Goal: Task Accomplishment & Management: Manage account settings

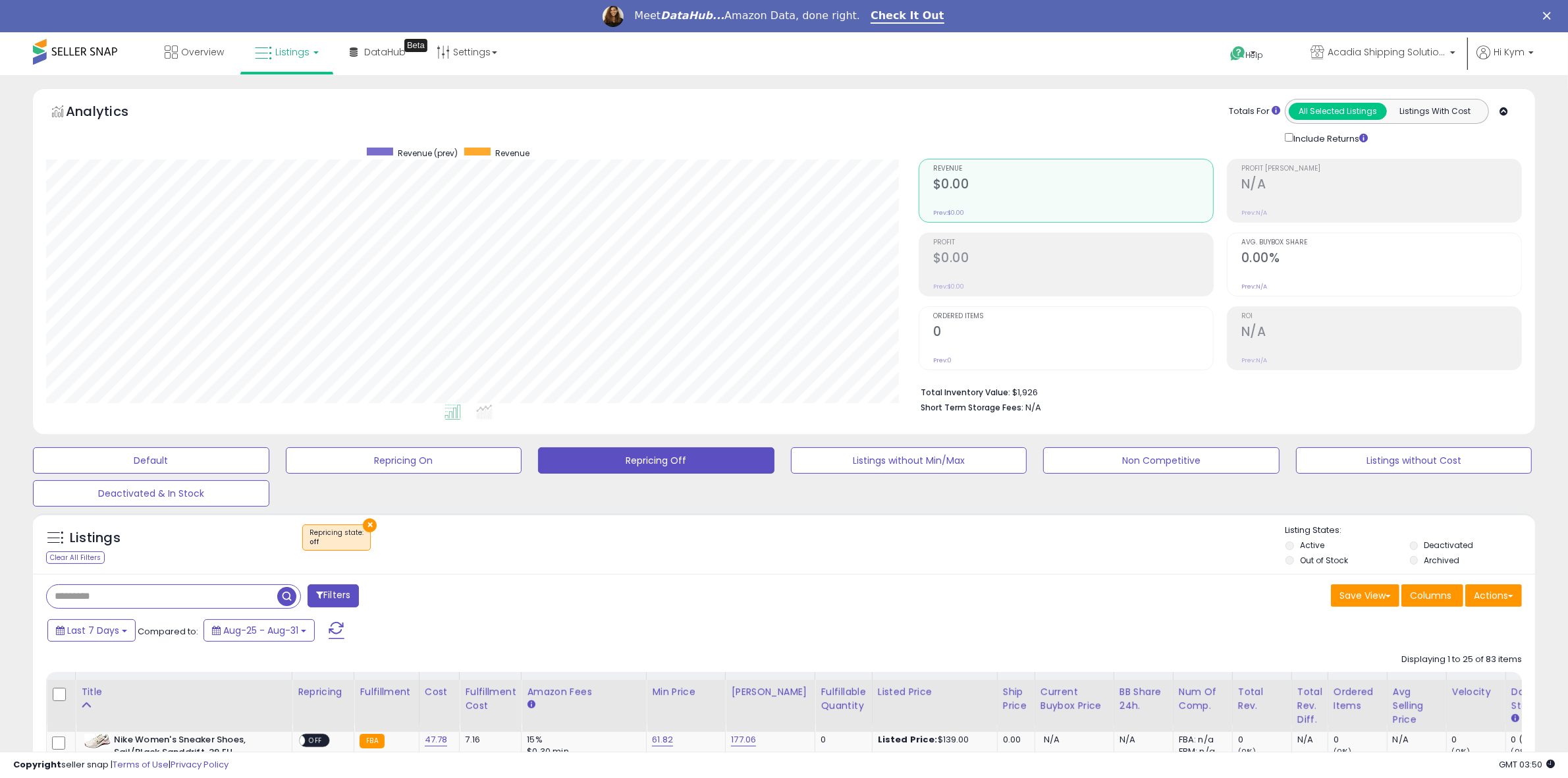
scroll to position [680, 0]
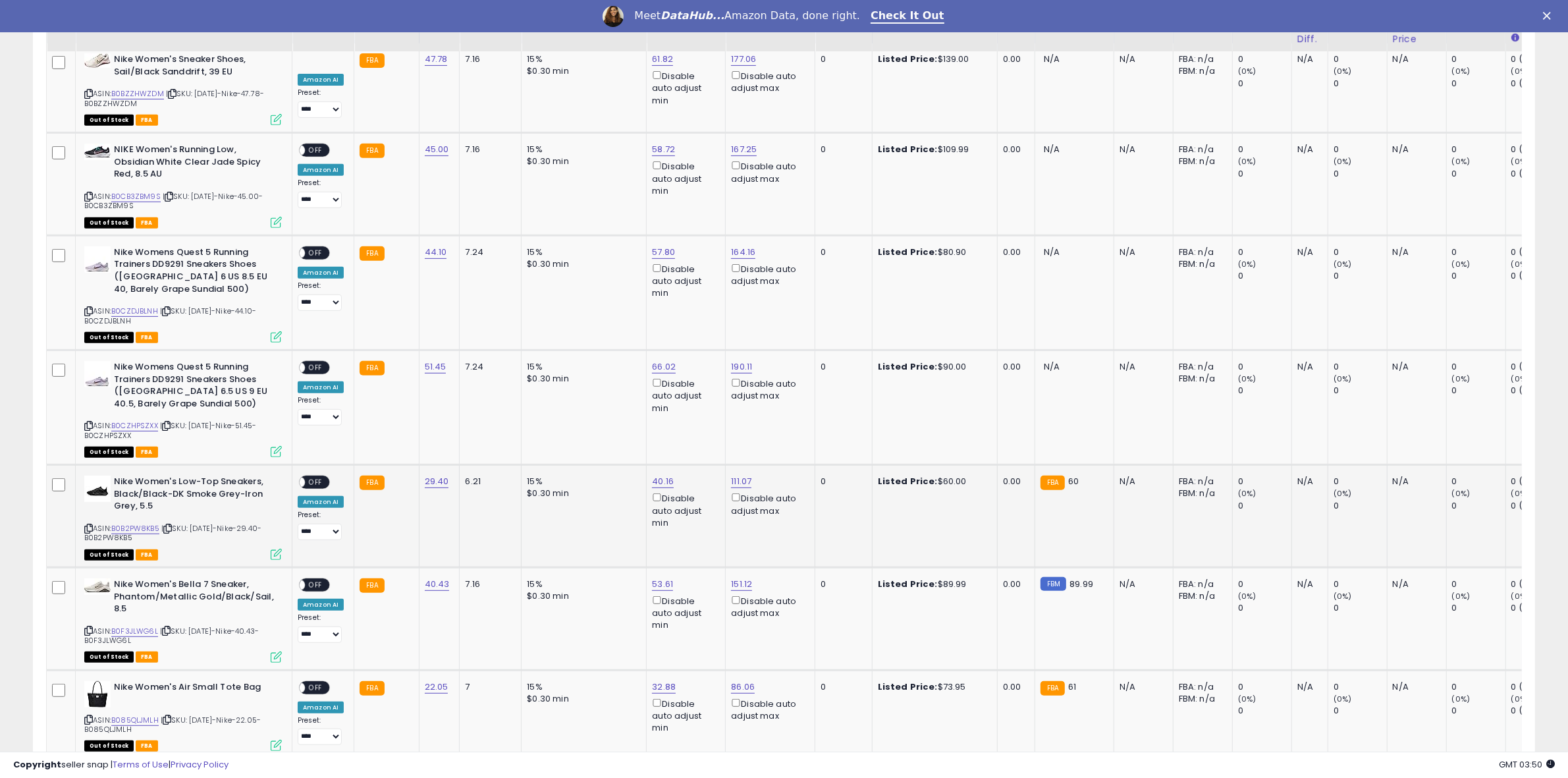
click at [312, 481] on span "OFF" at bounding box center [315, 482] width 21 height 11
click at [318, 584] on span "OFF" at bounding box center [315, 585] width 21 height 11
click at [316, 683] on span "OFF" at bounding box center [315, 687] width 21 height 11
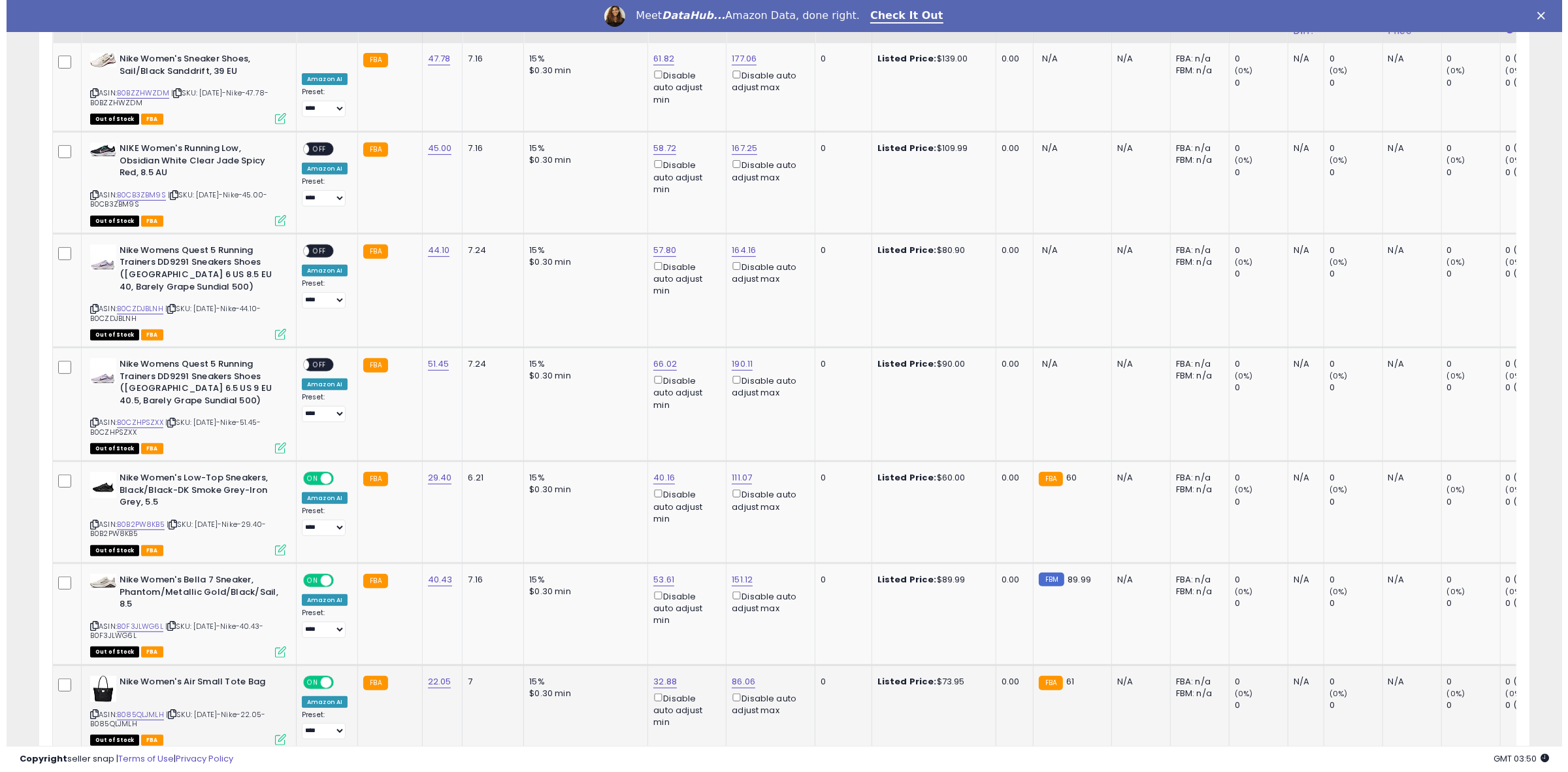
scroll to position [0, 0]
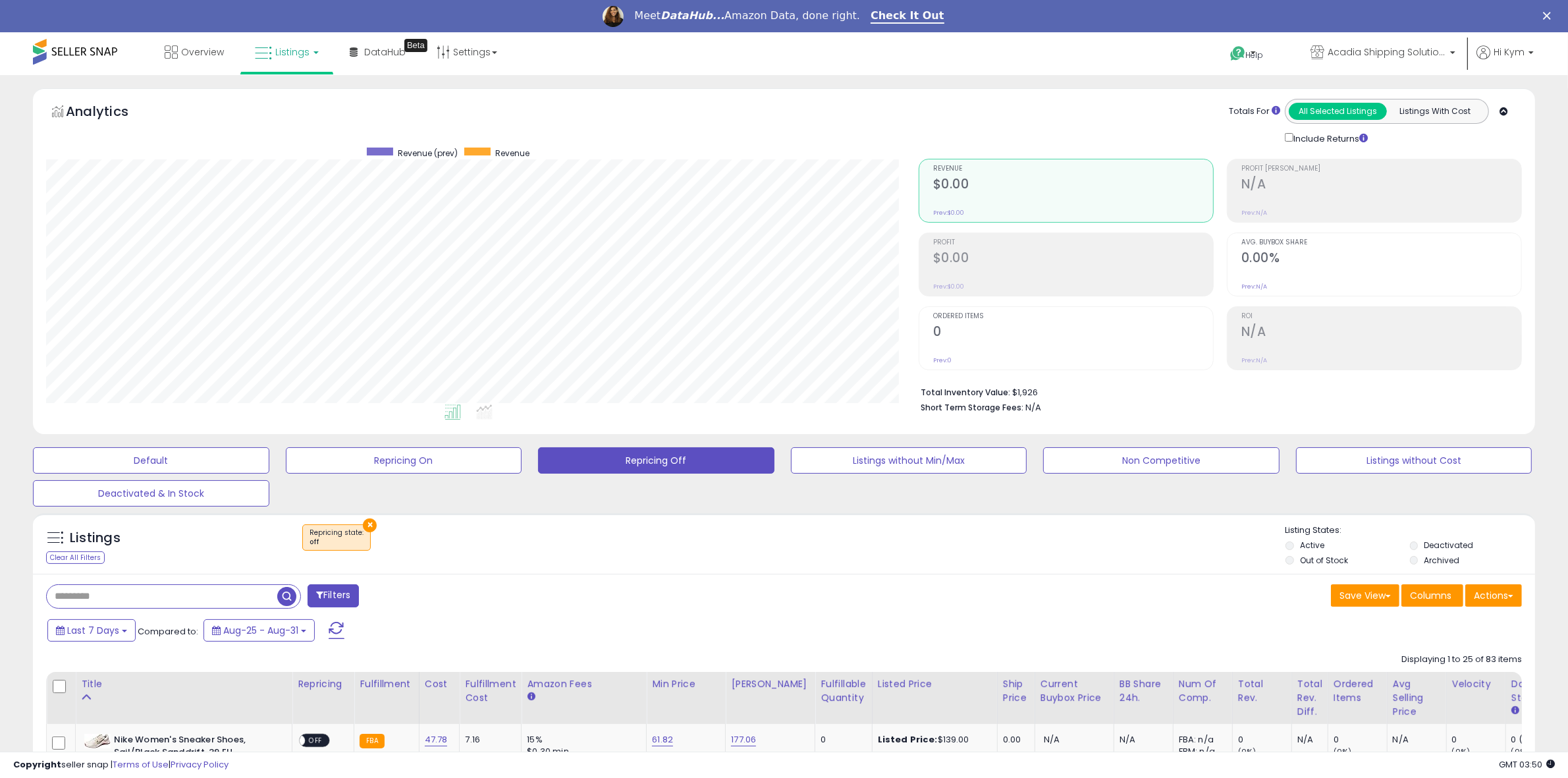
click at [333, 590] on button "Filters" at bounding box center [333, 595] width 51 height 23
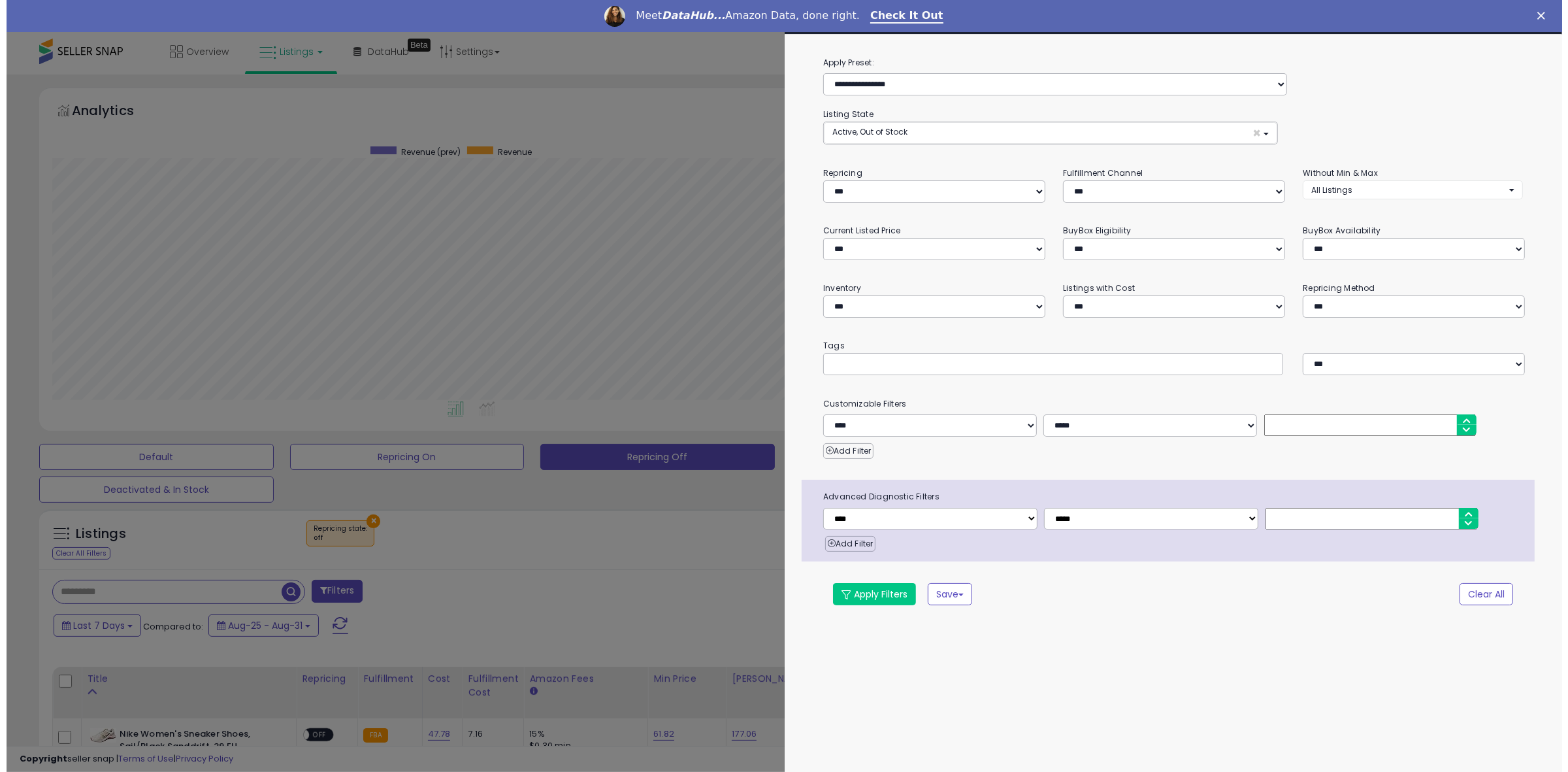
scroll to position [268, 872]
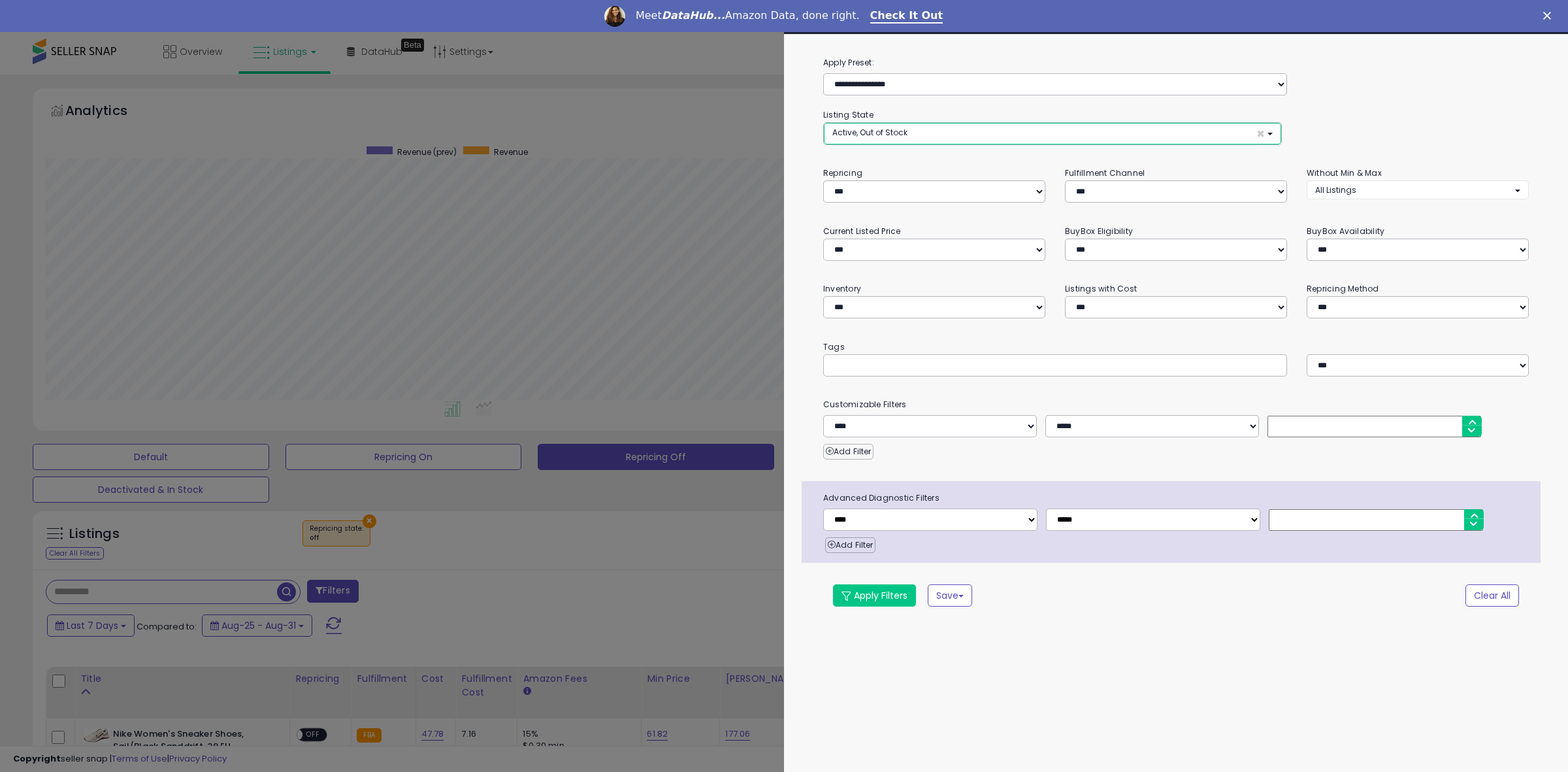
click at [916, 137] on button "Active, Out of Stock ×" at bounding box center [1052, 134] width 457 height 22
select select "**********"
drag, startPoint x: 893, startPoint y: 203, endPoint x: 892, endPoint y: 215, distance: 12.0
click at [893, 204] on link "Deactivated" at bounding box center [876, 206] width 98 height 20
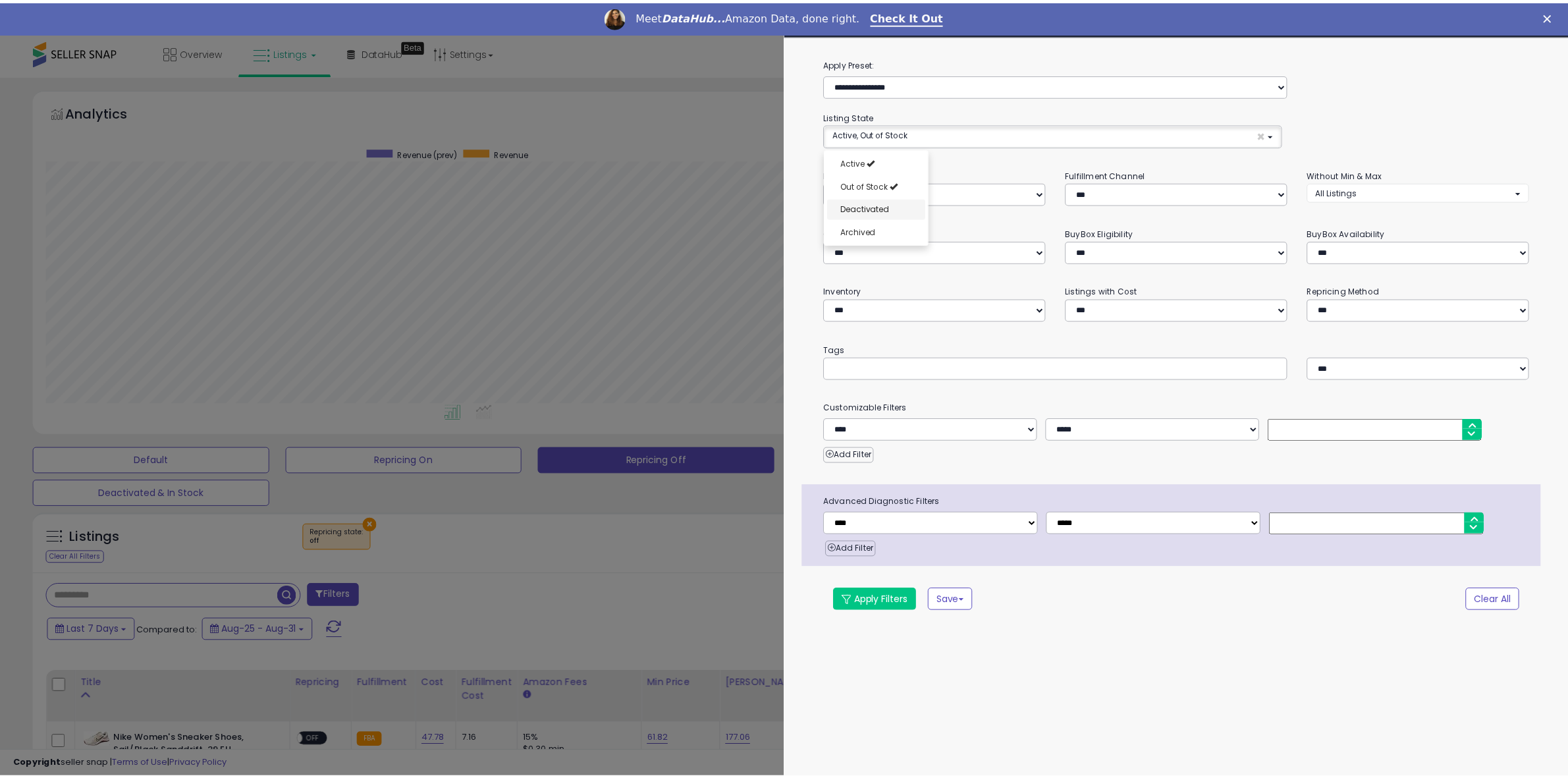
scroll to position [10, 0]
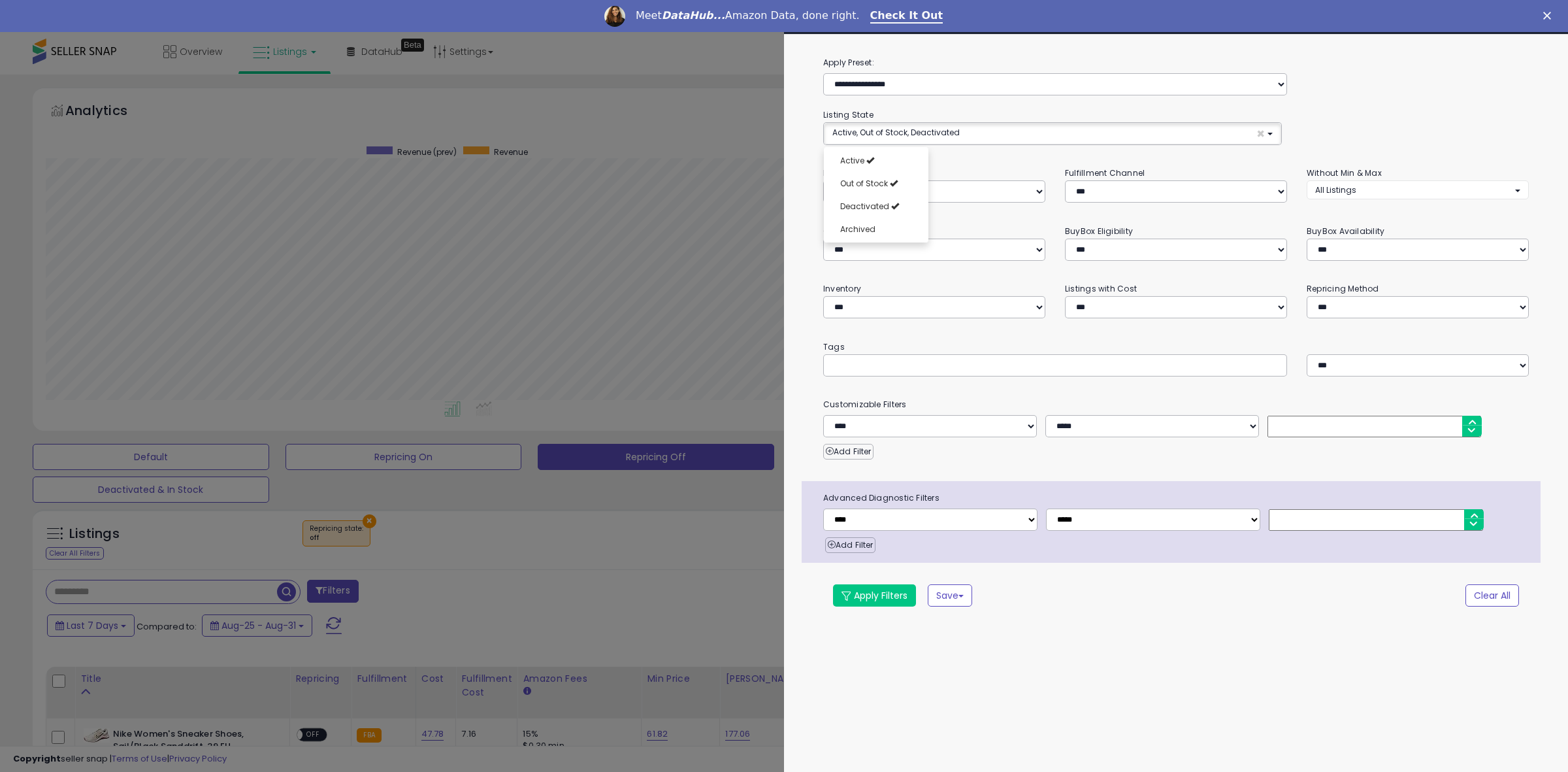
click at [1065, 603] on div "Apply Filters Save Save As New Preset" at bounding box center [1118, 595] width 588 height 22
click at [877, 594] on button "Apply Filters" at bounding box center [874, 595] width 83 height 22
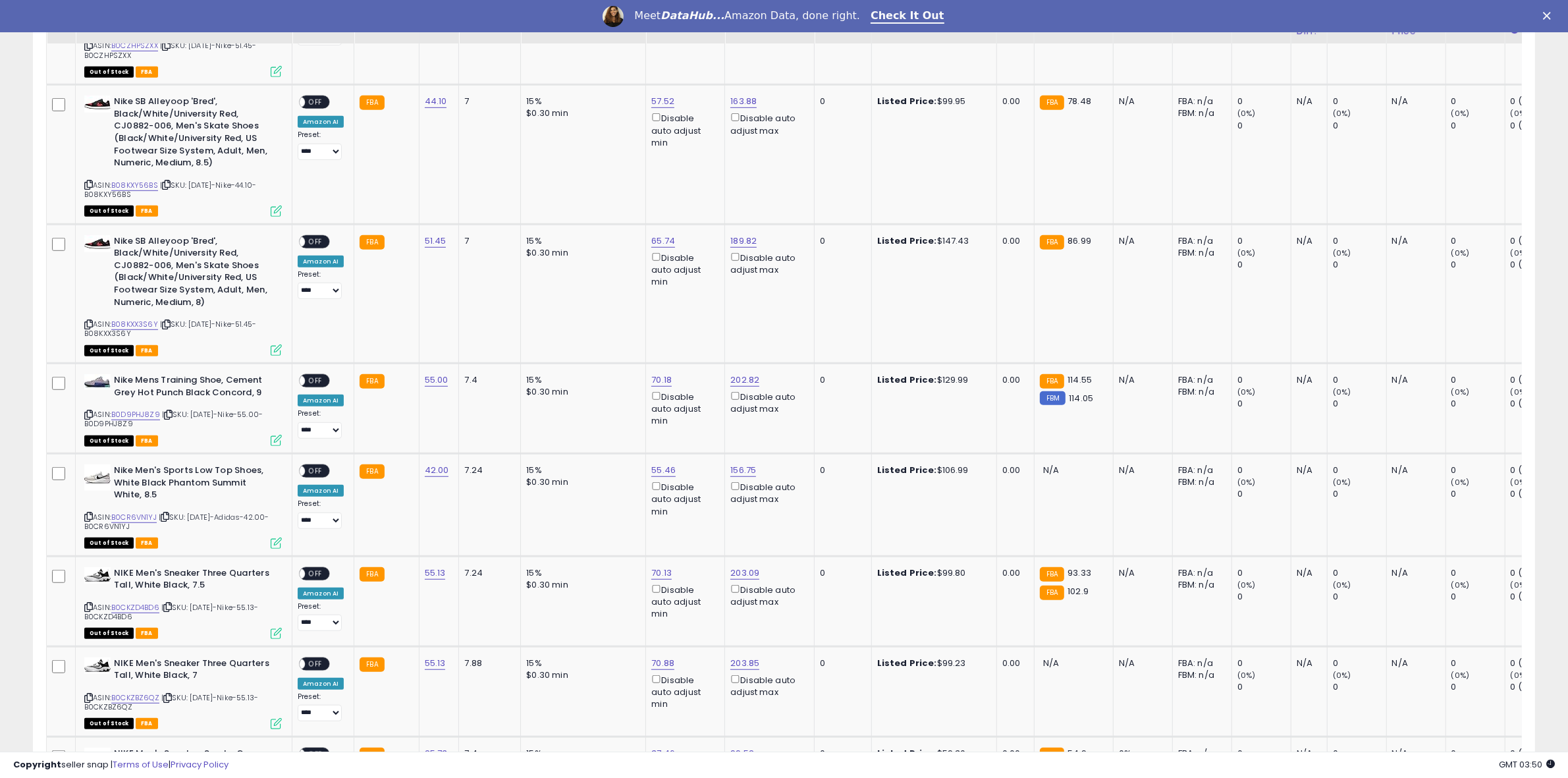
scroll to position [1070, 0]
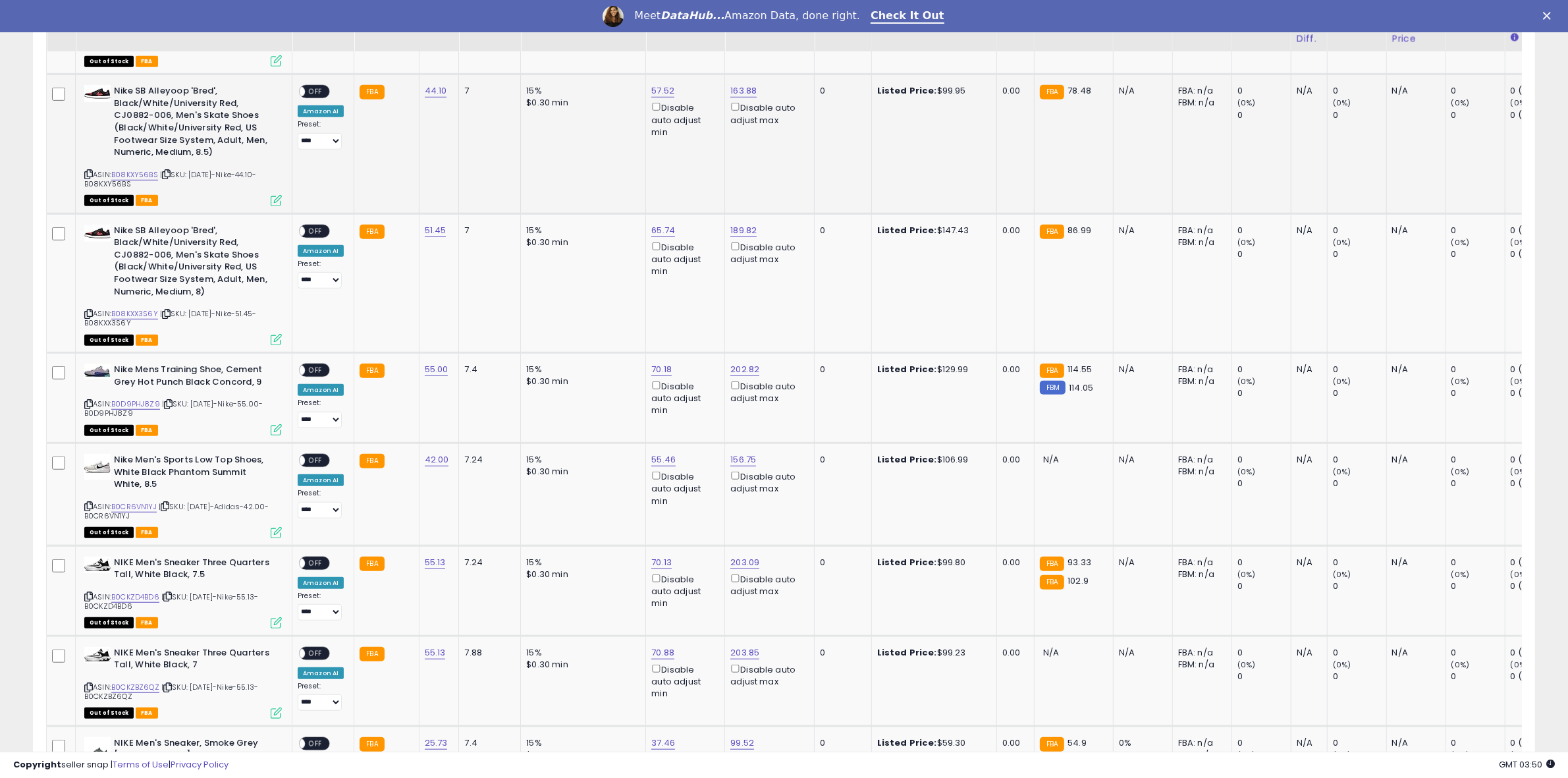
click at [323, 91] on span "OFF" at bounding box center [315, 91] width 21 height 11
click at [315, 229] on span "OFF" at bounding box center [315, 230] width 21 height 11
click at [321, 368] on span "OFF" at bounding box center [315, 370] width 21 height 11
click at [312, 558] on span "OFF" at bounding box center [315, 562] width 21 height 11
click at [1565, 365] on div "**********" at bounding box center [784, 648] width 1568 height 3288
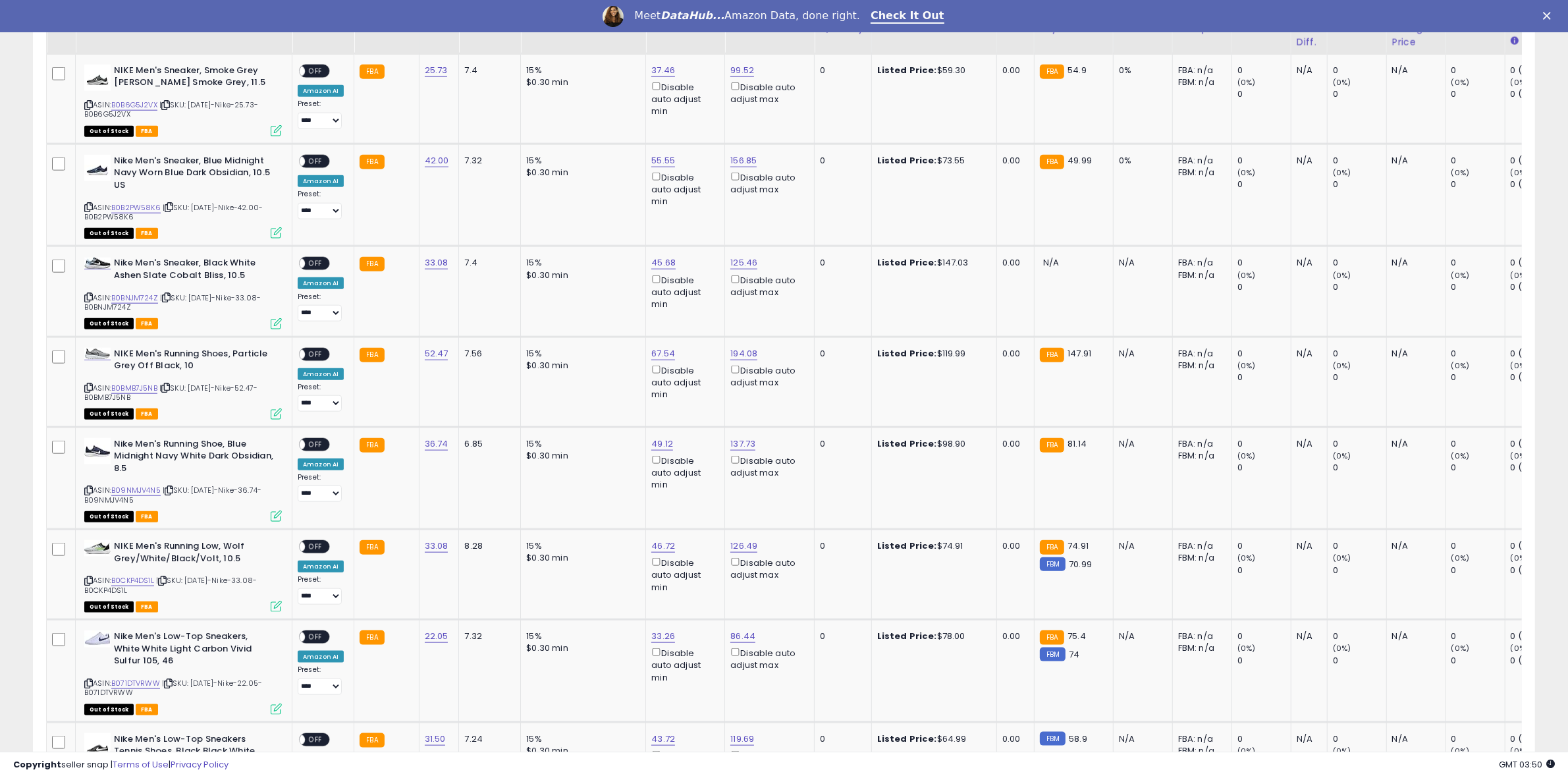
scroll to position [1746, 0]
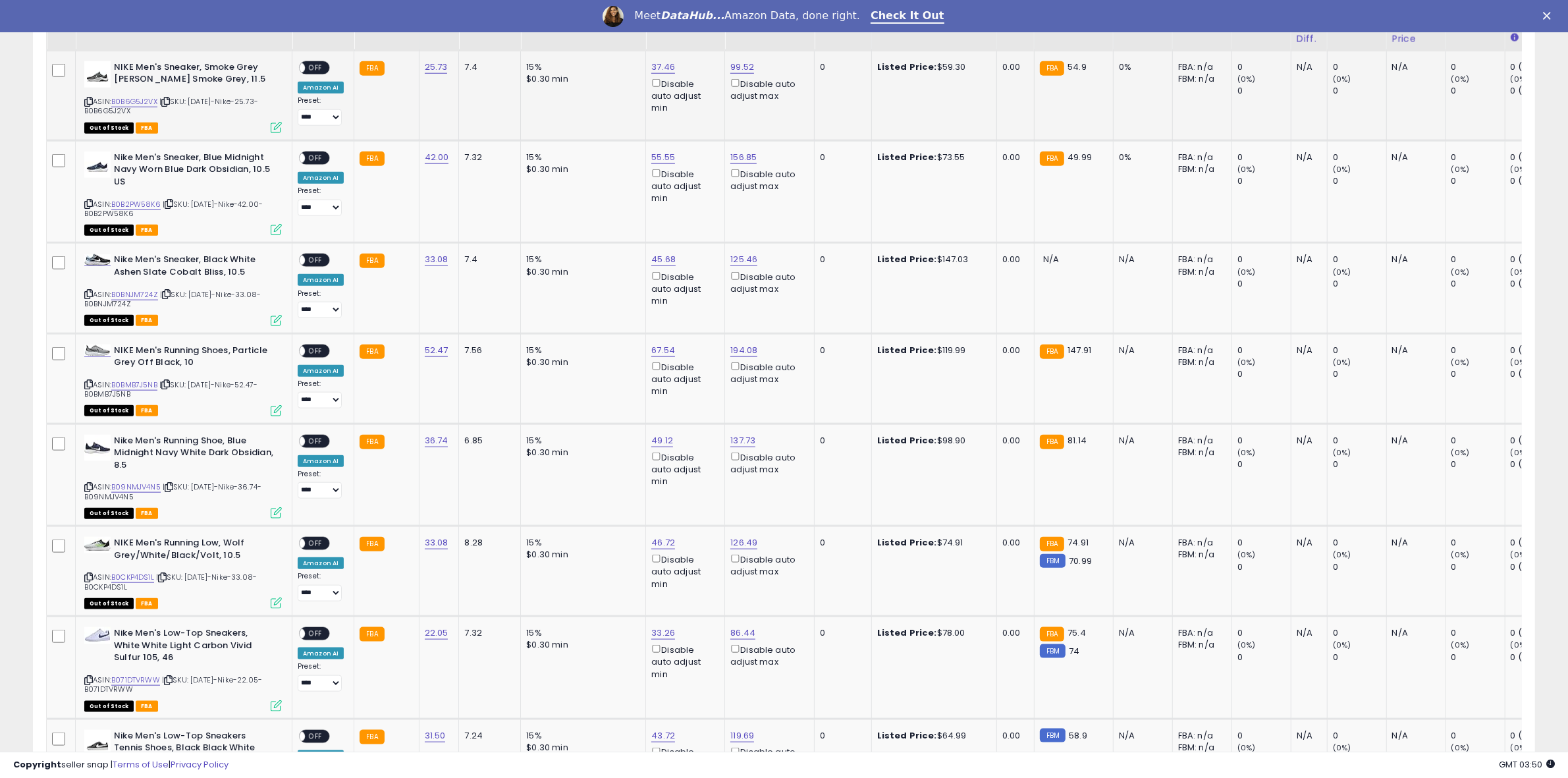
click at [321, 62] on span "OFF" at bounding box center [315, 67] width 21 height 11
click at [312, 158] on span "OFF" at bounding box center [315, 157] width 21 height 11
click at [317, 345] on span "OFF" at bounding box center [315, 350] width 21 height 11
click at [315, 438] on span "OFF" at bounding box center [315, 441] width 21 height 11
click at [317, 538] on span "OFF" at bounding box center [315, 543] width 21 height 11
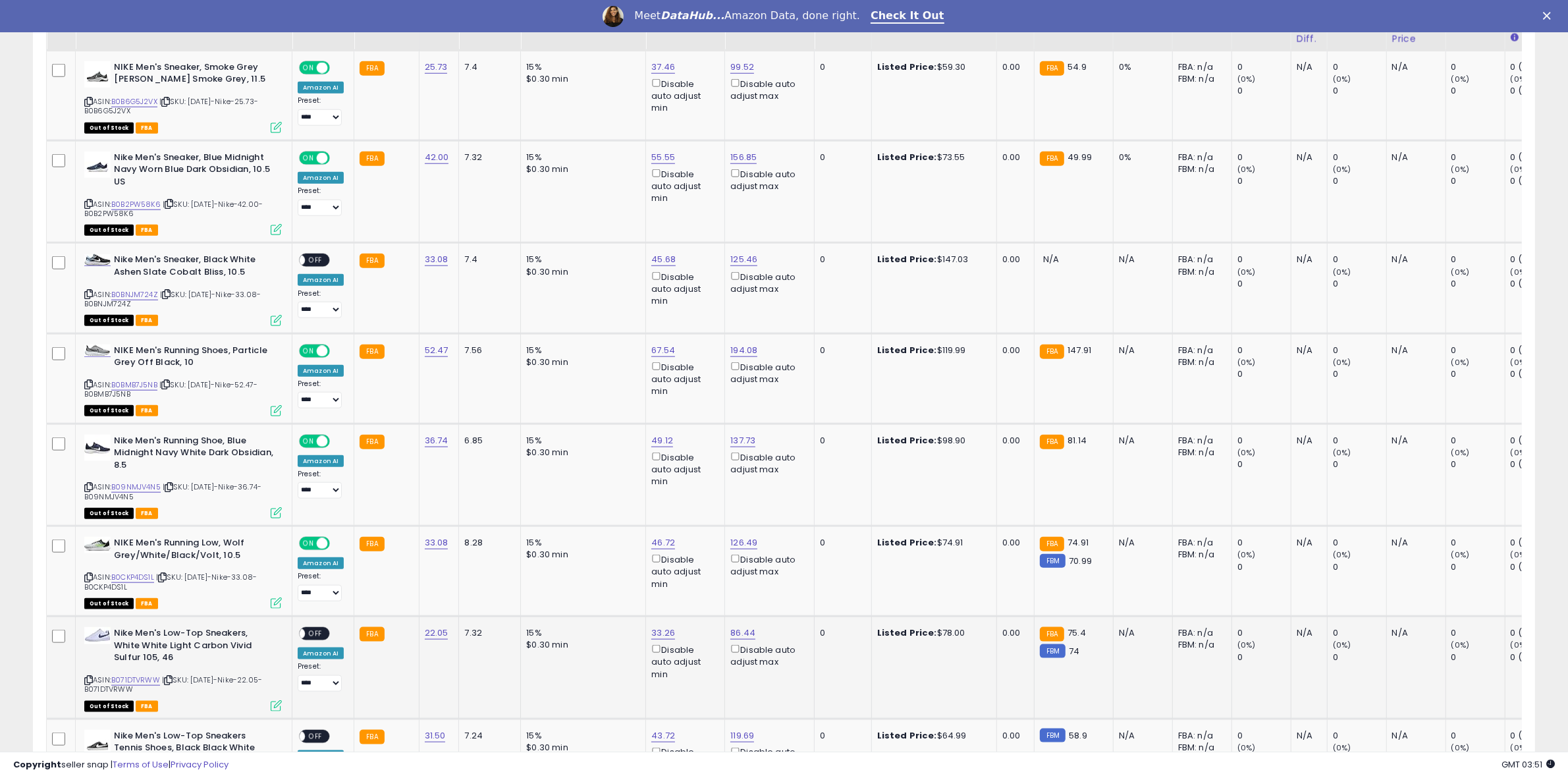
click at [312, 628] on span "OFF" at bounding box center [315, 633] width 21 height 11
click at [312, 729] on div "ON OFF" at bounding box center [314, 735] width 31 height 14
click at [310, 731] on span "OFF" at bounding box center [315, 735] width 21 height 11
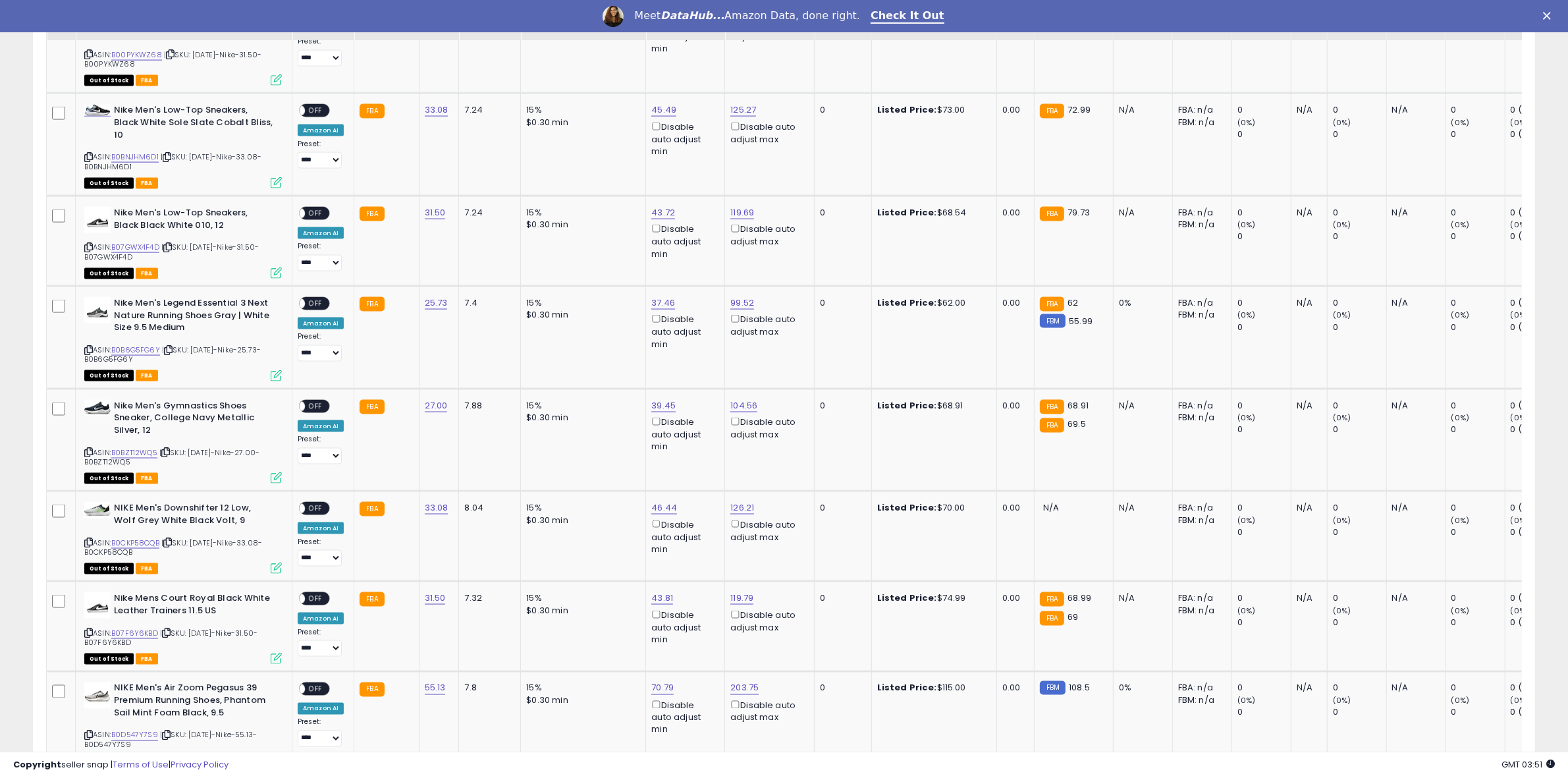
scroll to position [2486, 0]
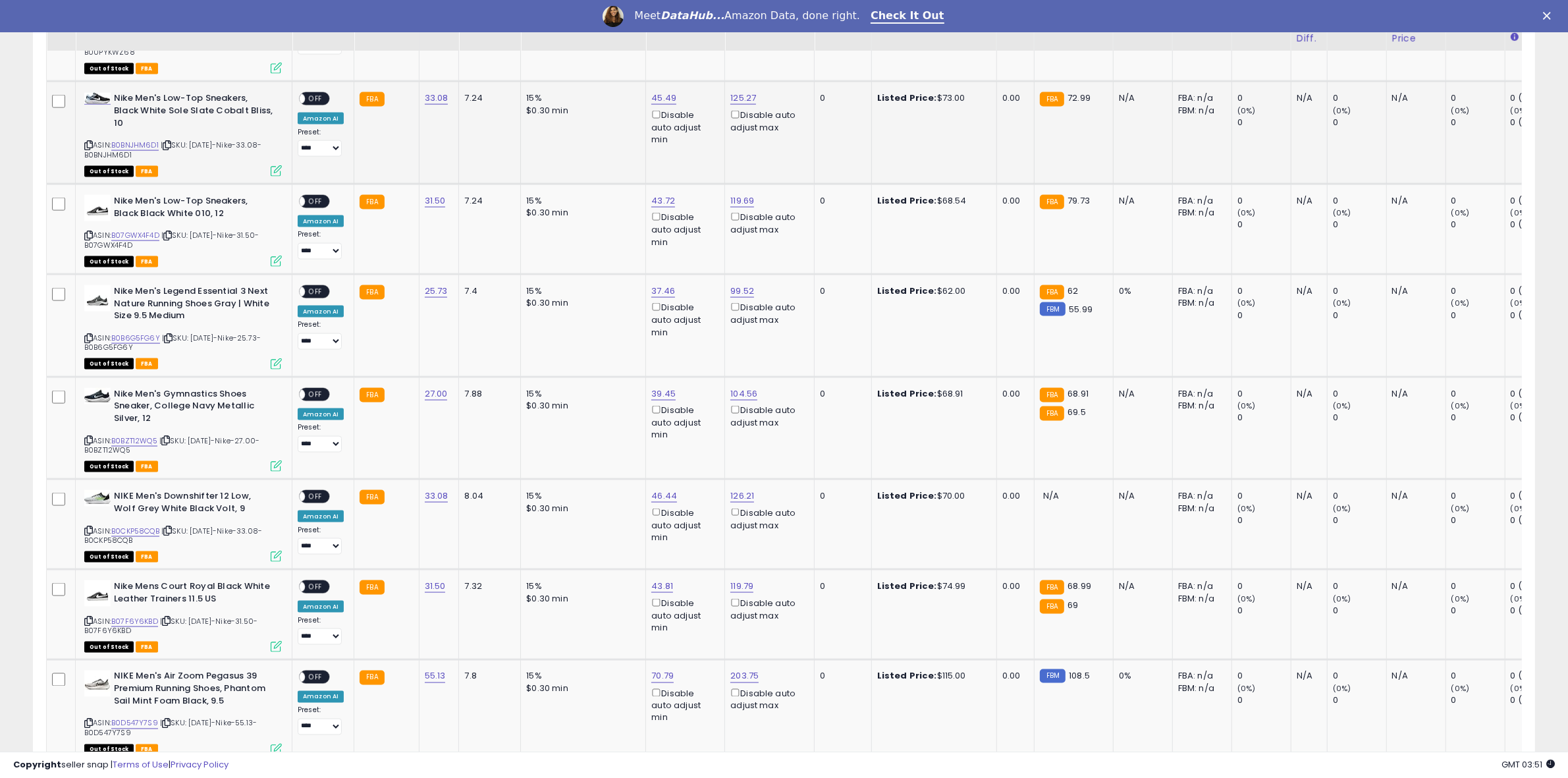
click at [312, 94] on span "OFF" at bounding box center [315, 99] width 21 height 11
click at [315, 196] on span "OFF" at bounding box center [315, 201] width 21 height 11
click at [312, 286] on span "OFF" at bounding box center [315, 291] width 21 height 11
click at [317, 389] on span "OFF" at bounding box center [315, 394] width 21 height 11
click at [323, 581] on span "OFF" at bounding box center [315, 586] width 21 height 11
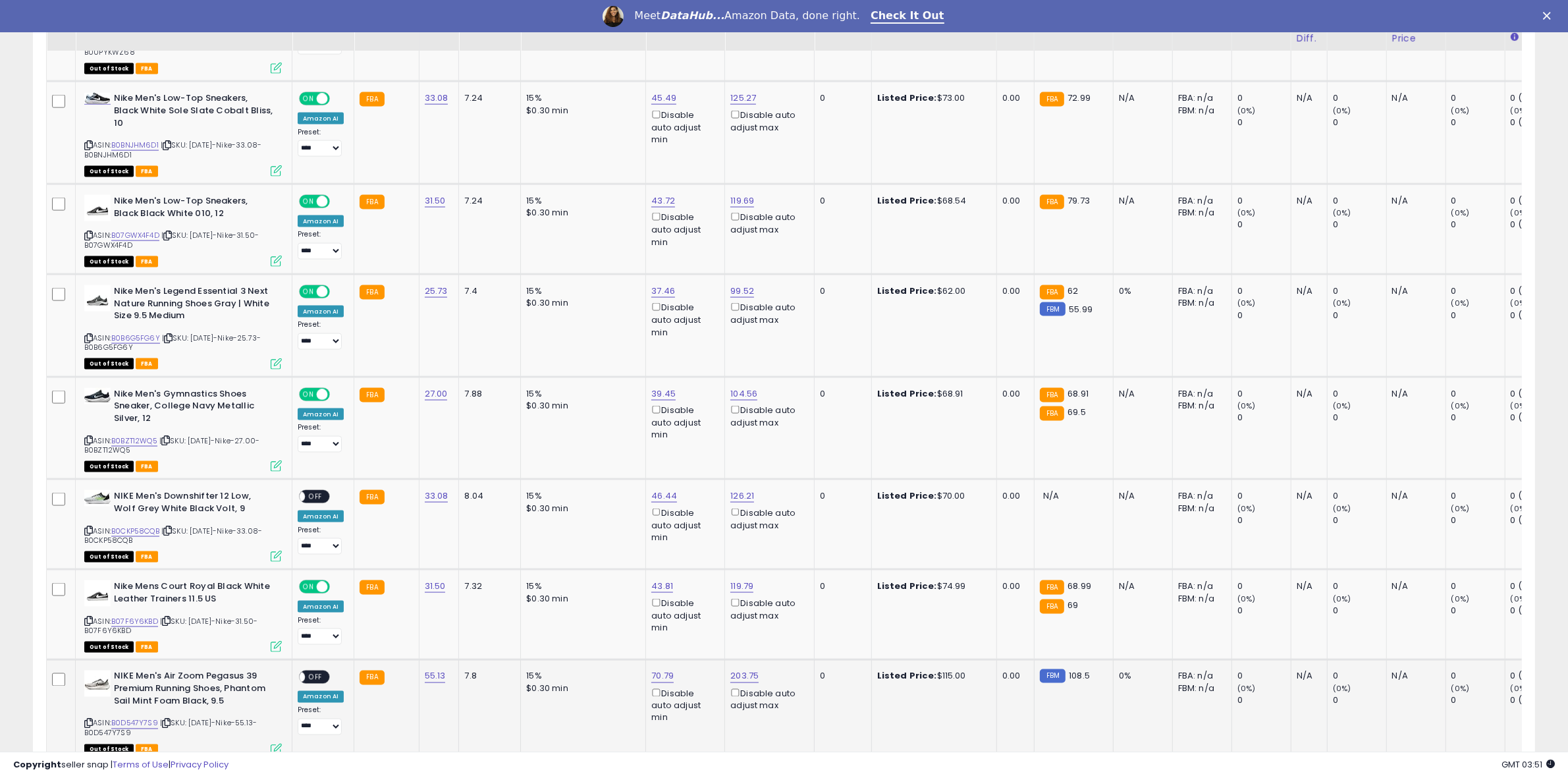
click at [317, 672] on span "OFF" at bounding box center [315, 677] width 21 height 11
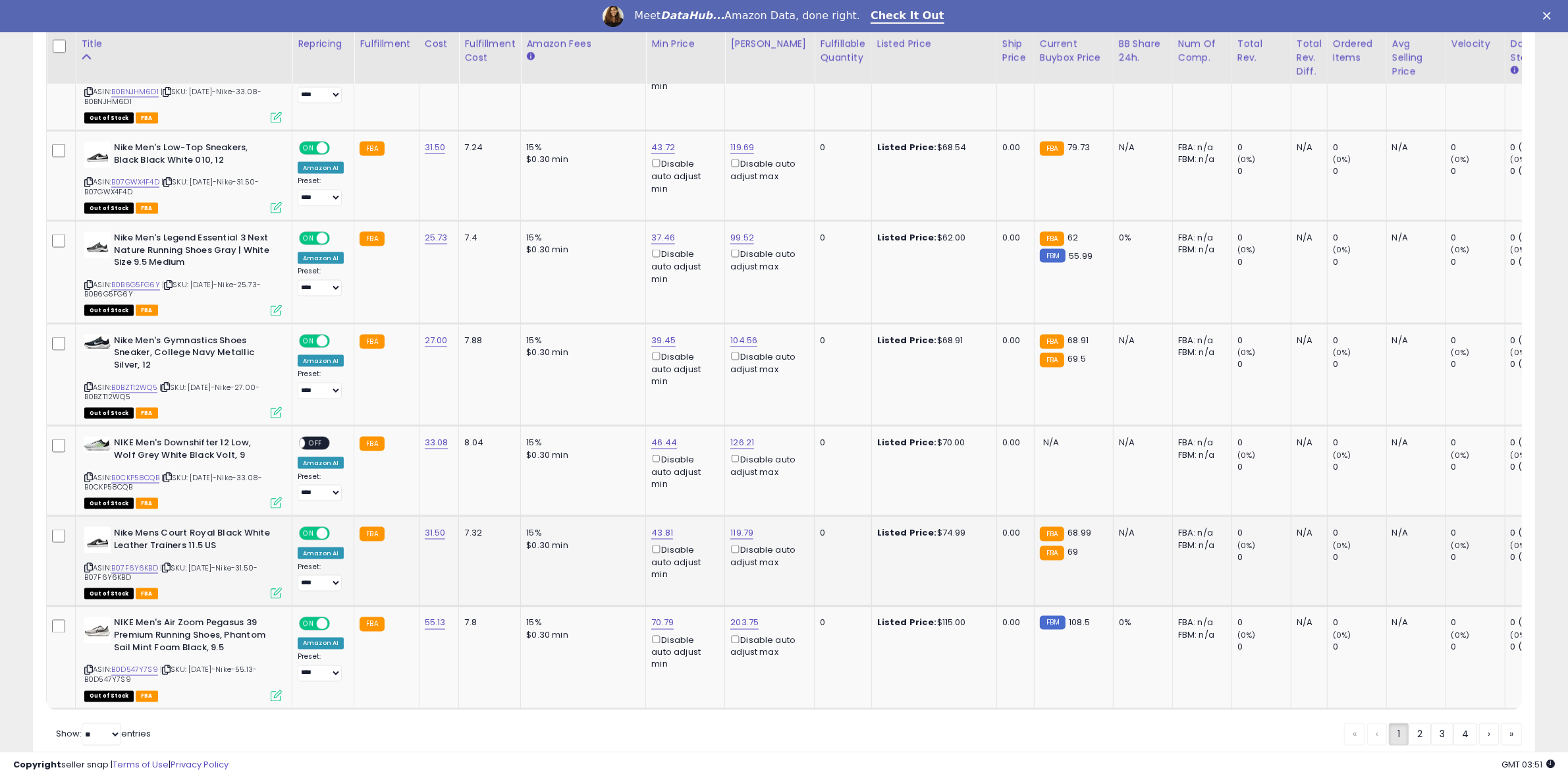
scroll to position [2578, 0]
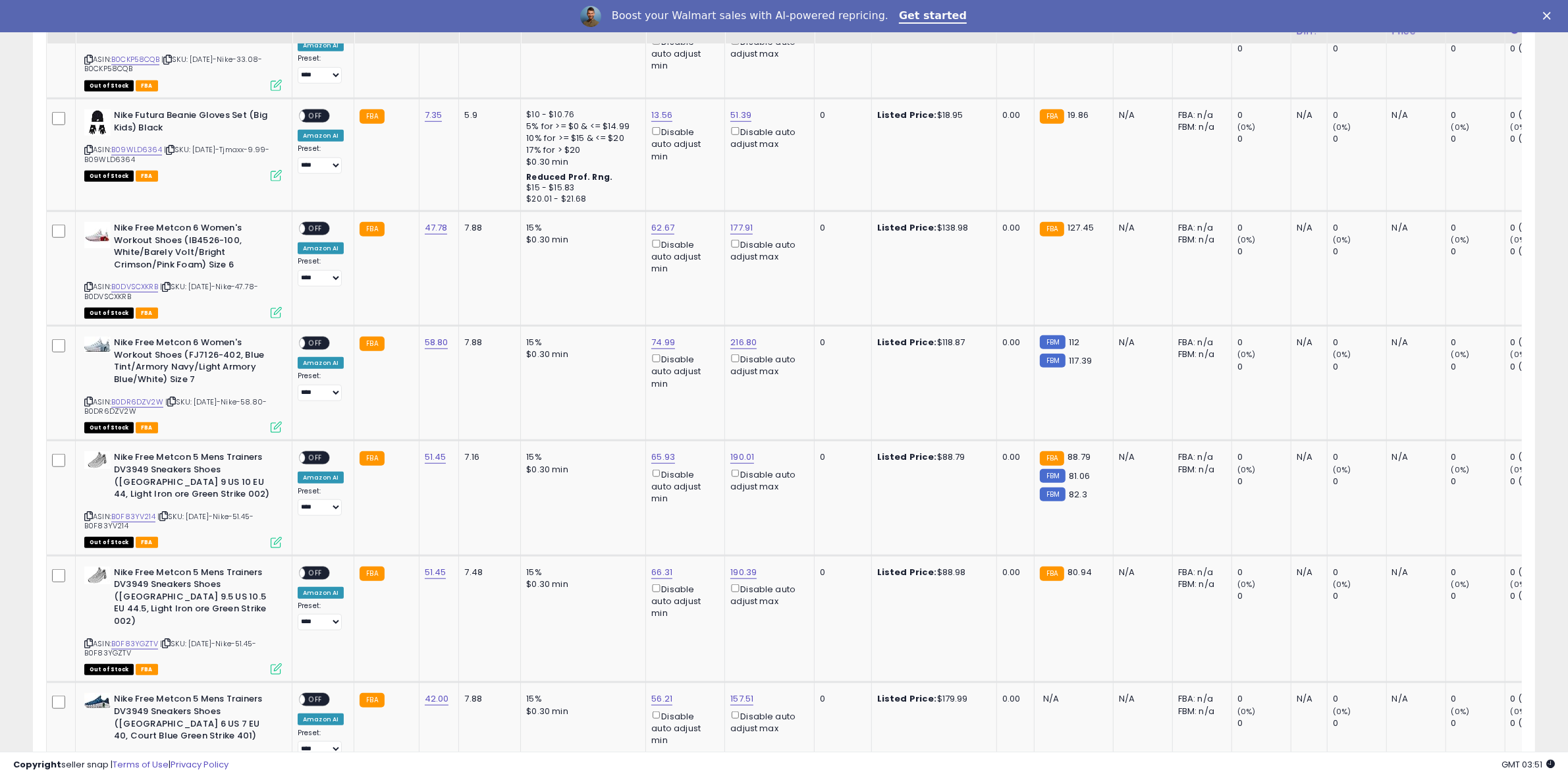
scroll to position [1439, 0]
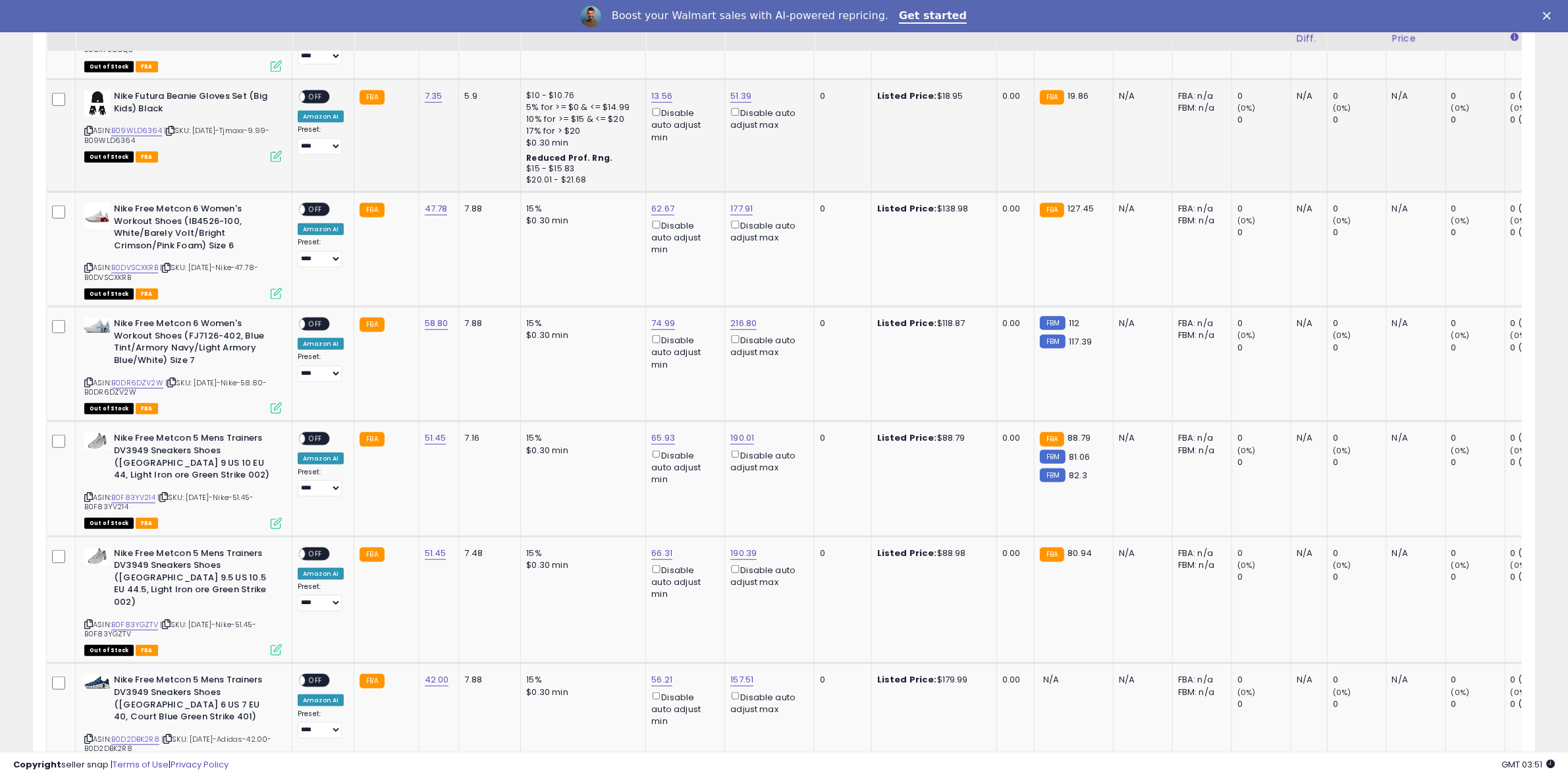
click at [320, 92] on span "OFF" at bounding box center [315, 96] width 21 height 11
click at [310, 205] on span "OFF" at bounding box center [315, 209] width 21 height 11
click at [316, 319] on span "OFF" at bounding box center [315, 324] width 21 height 11
click at [314, 433] on span "OFF" at bounding box center [315, 438] width 21 height 11
click at [324, 548] on span "OFF" at bounding box center [315, 553] width 21 height 11
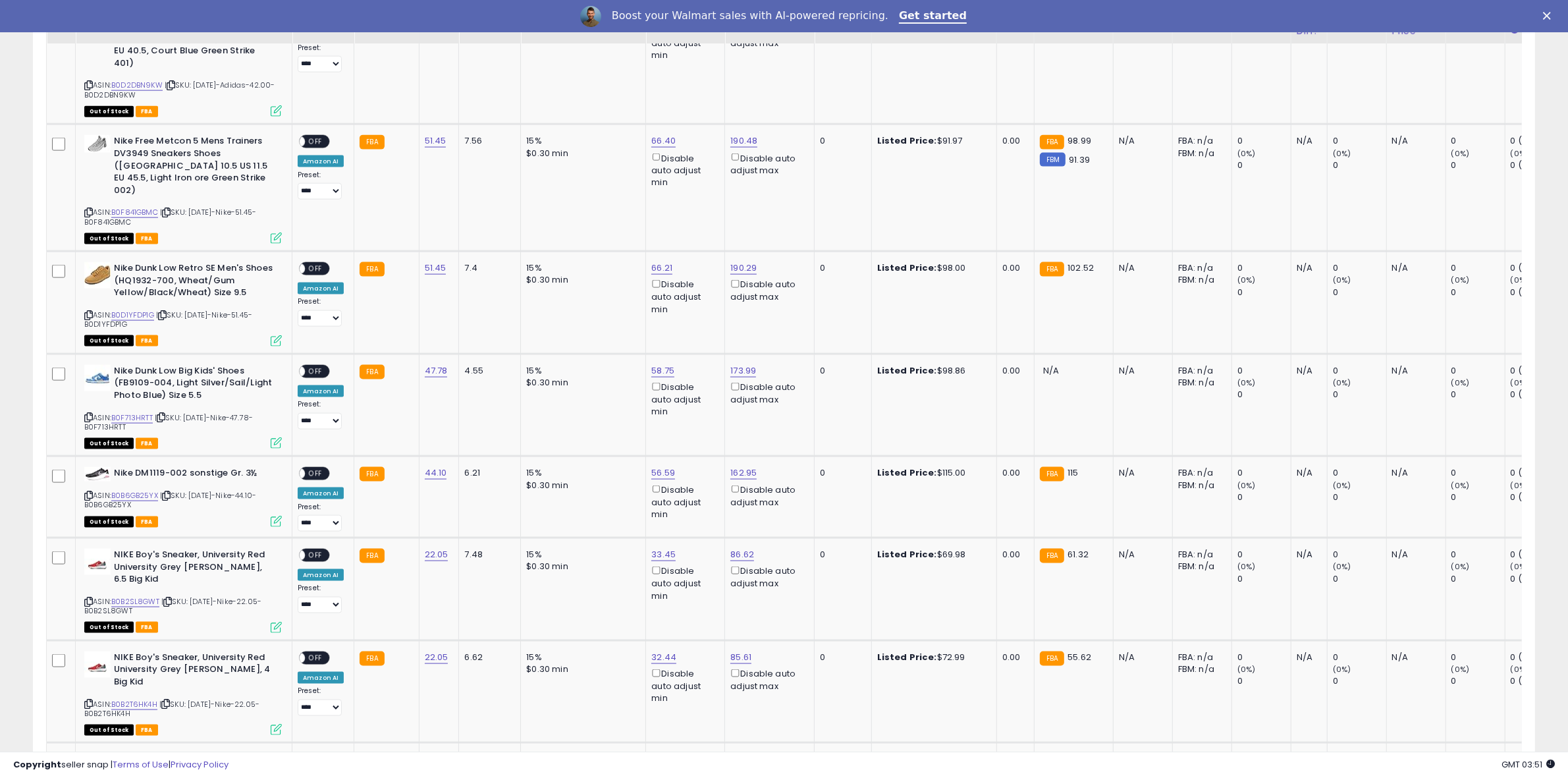
scroll to position [2229, 0]
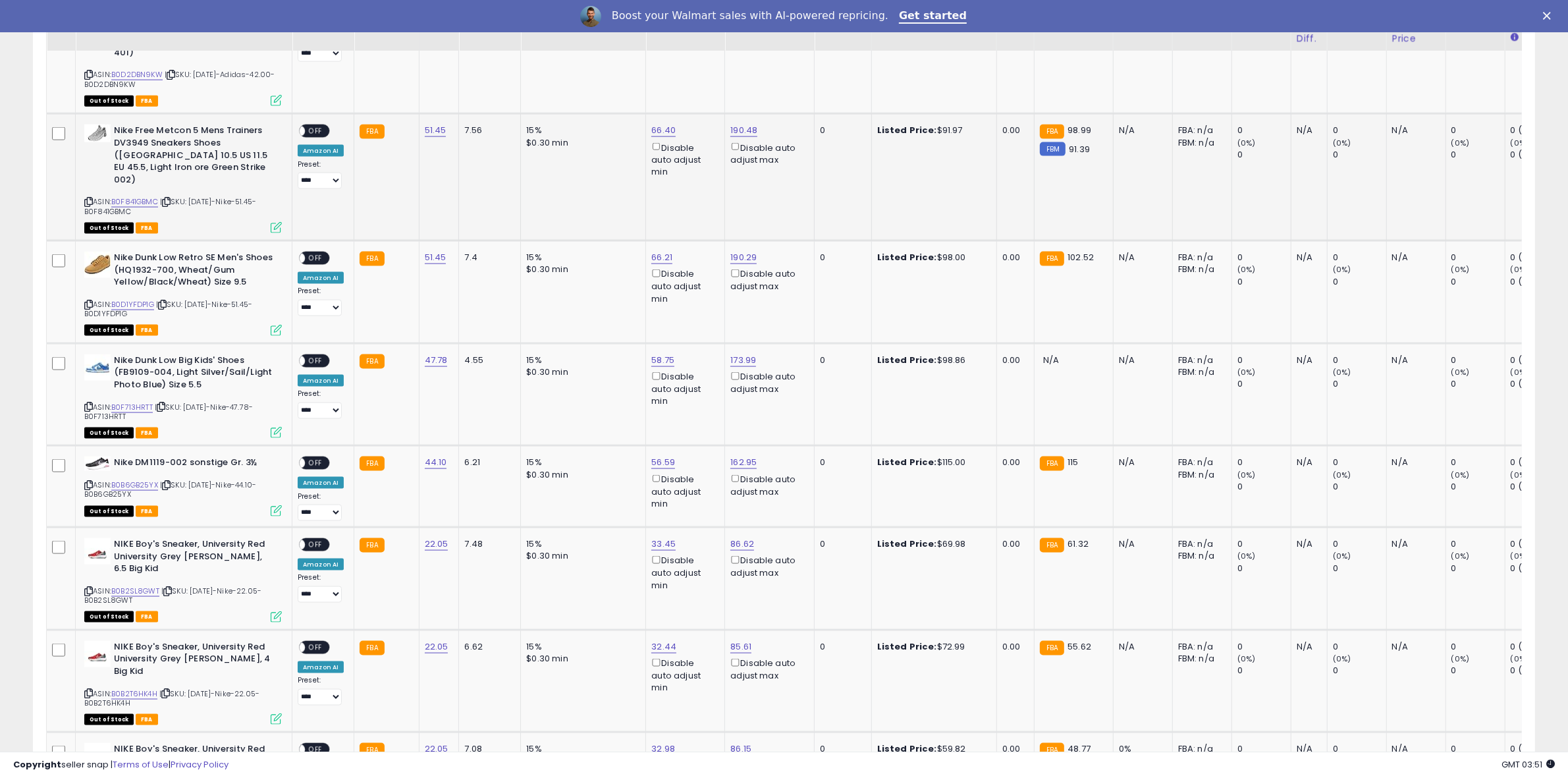
click at [319, 126] on span "OFF" at bounding box center [315, 131] width 21 height 11
click at [318, 253] on span "OFF" at bounding box center [315, 258] width 21 height 11
click at [319, 457] on span "OFF" at bounding box center [315, 462] width 21 height 11
click at [309, 539] on div "ON OFF" at bounding box center [293, 544] width 31 height 11
click at [313, 539] on span "OFF" at bounding box center [315, 544] width 21 height 11
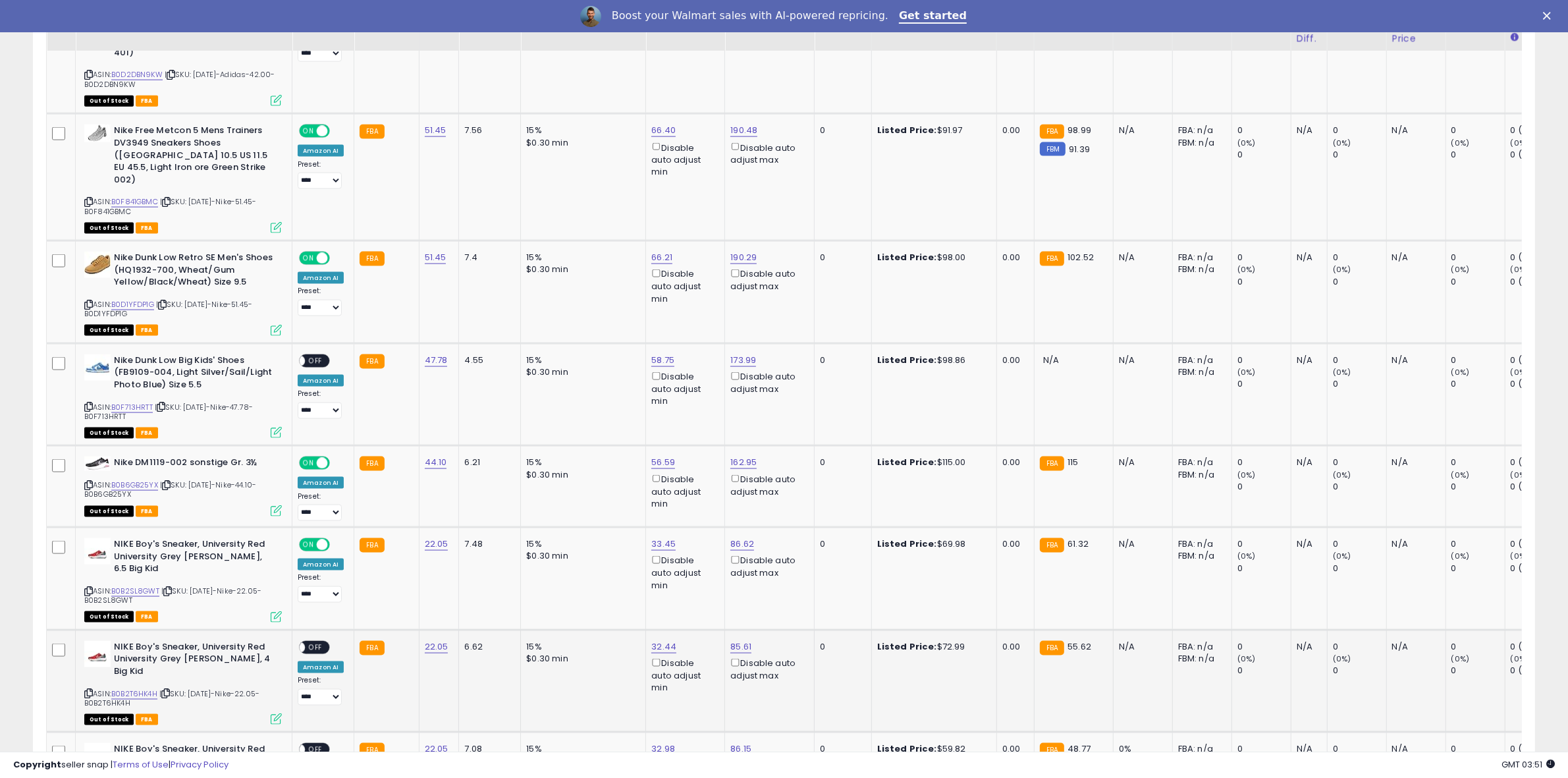
click at [311, 641] on span "OFF" at bounding box center [315, 647] width 21 height 11
click at [317, 744] on span "OFF" at bounding box center [315, 749] width 21 height 11
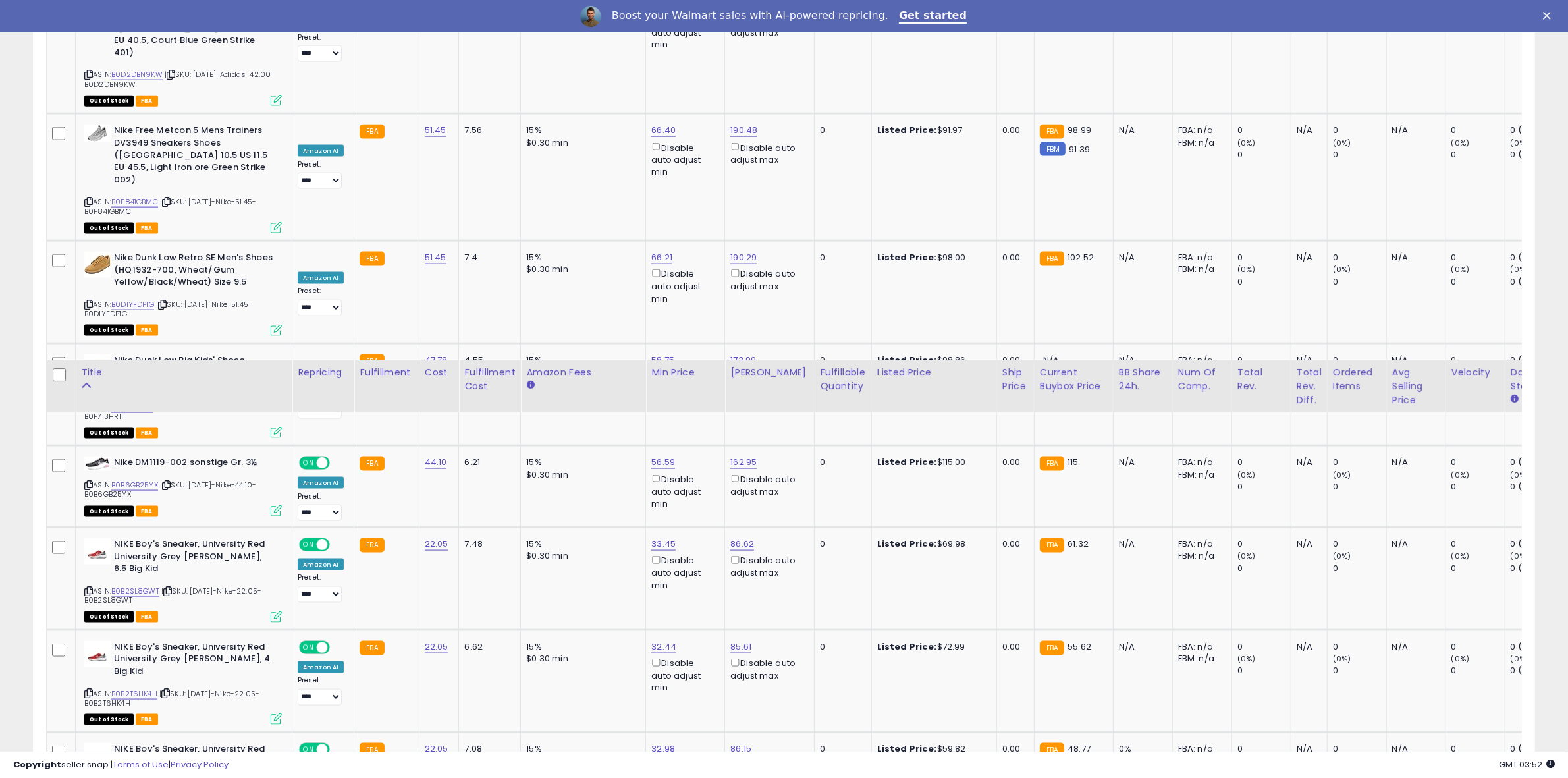
scroll to position [2616, 0]
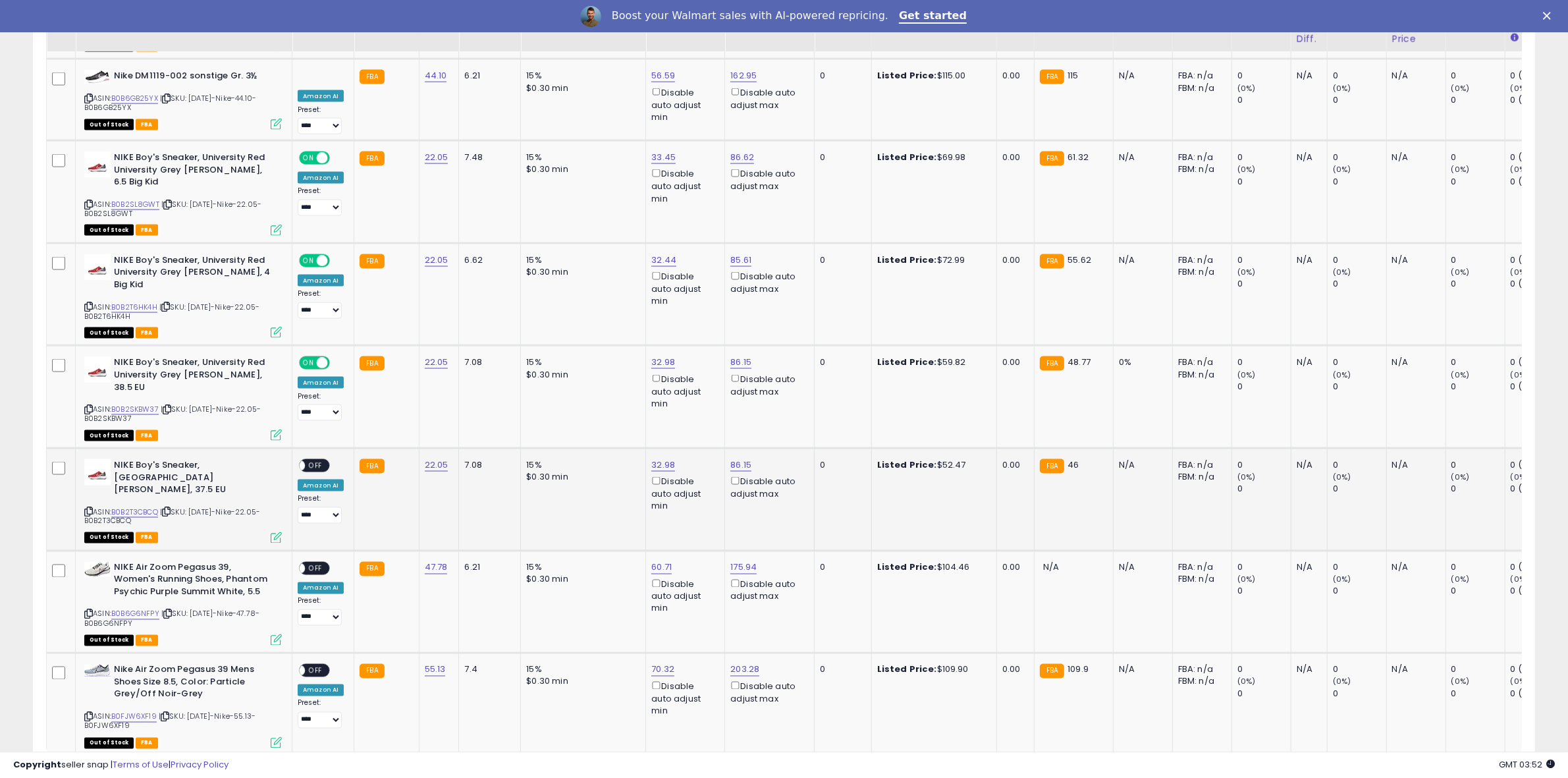
click at [322, 461] on span "OFF" at bounding box center [315, 466] width 21 height 11
click at [317, 665] on span "OFF" at bounding box center [315, 670] width 21 height 11
click at [1447, 770] on link "2" at bounding box center [1443, 781] width 23 height 23
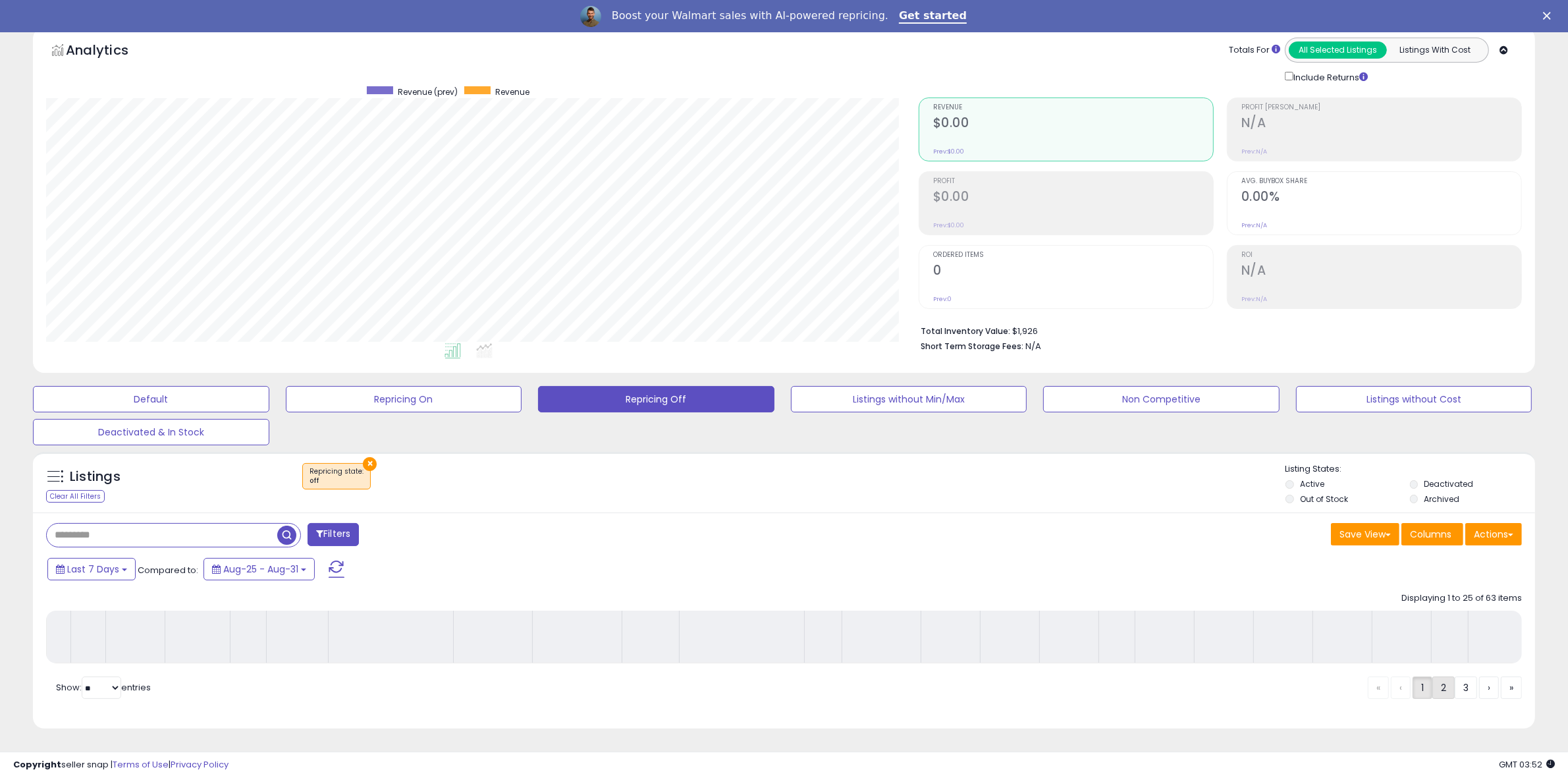
scroll to position [75, 0]
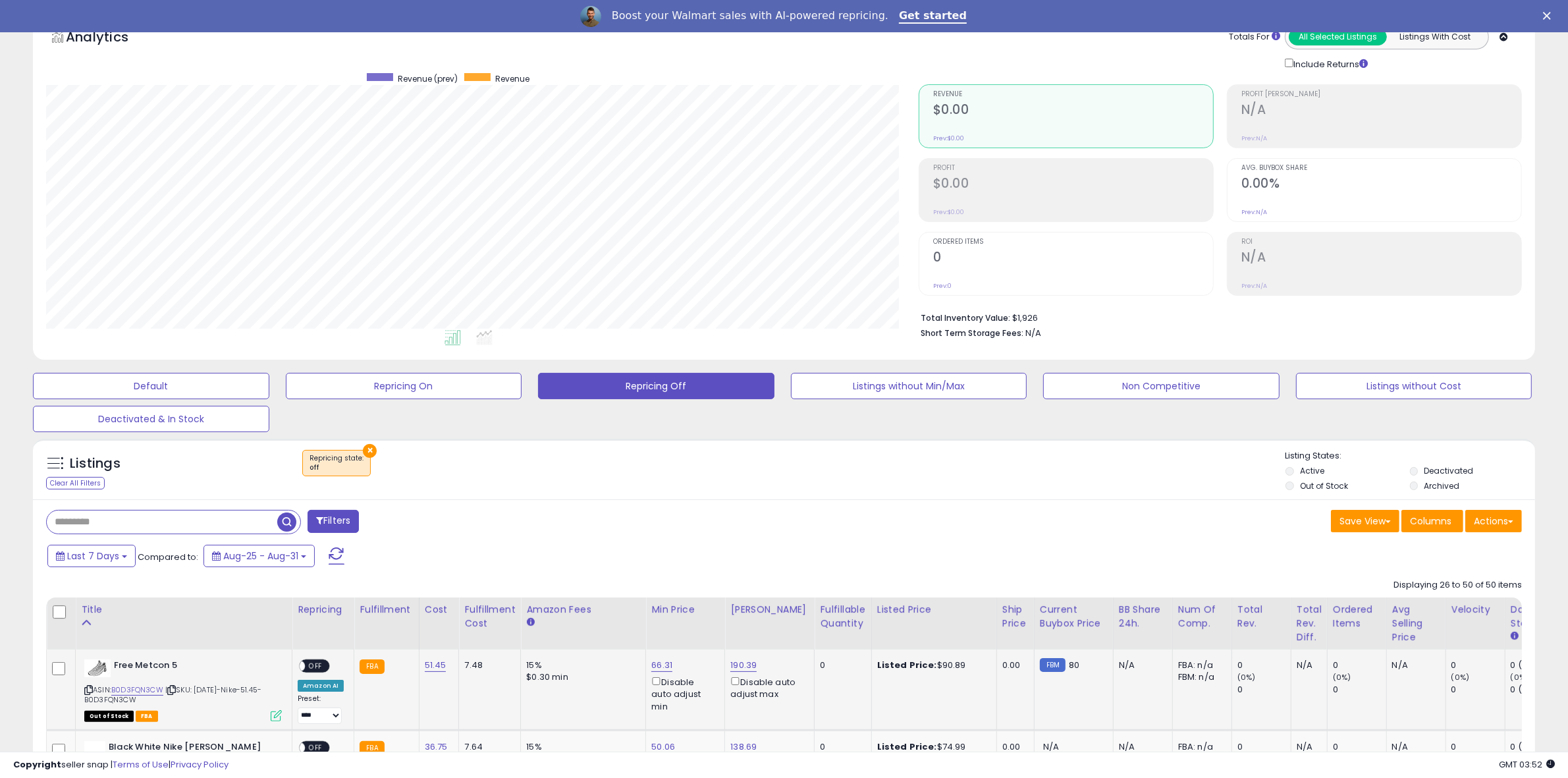
click at [314, 667] on span "OFF" at bounding box center [315, 666] width 21 height 11
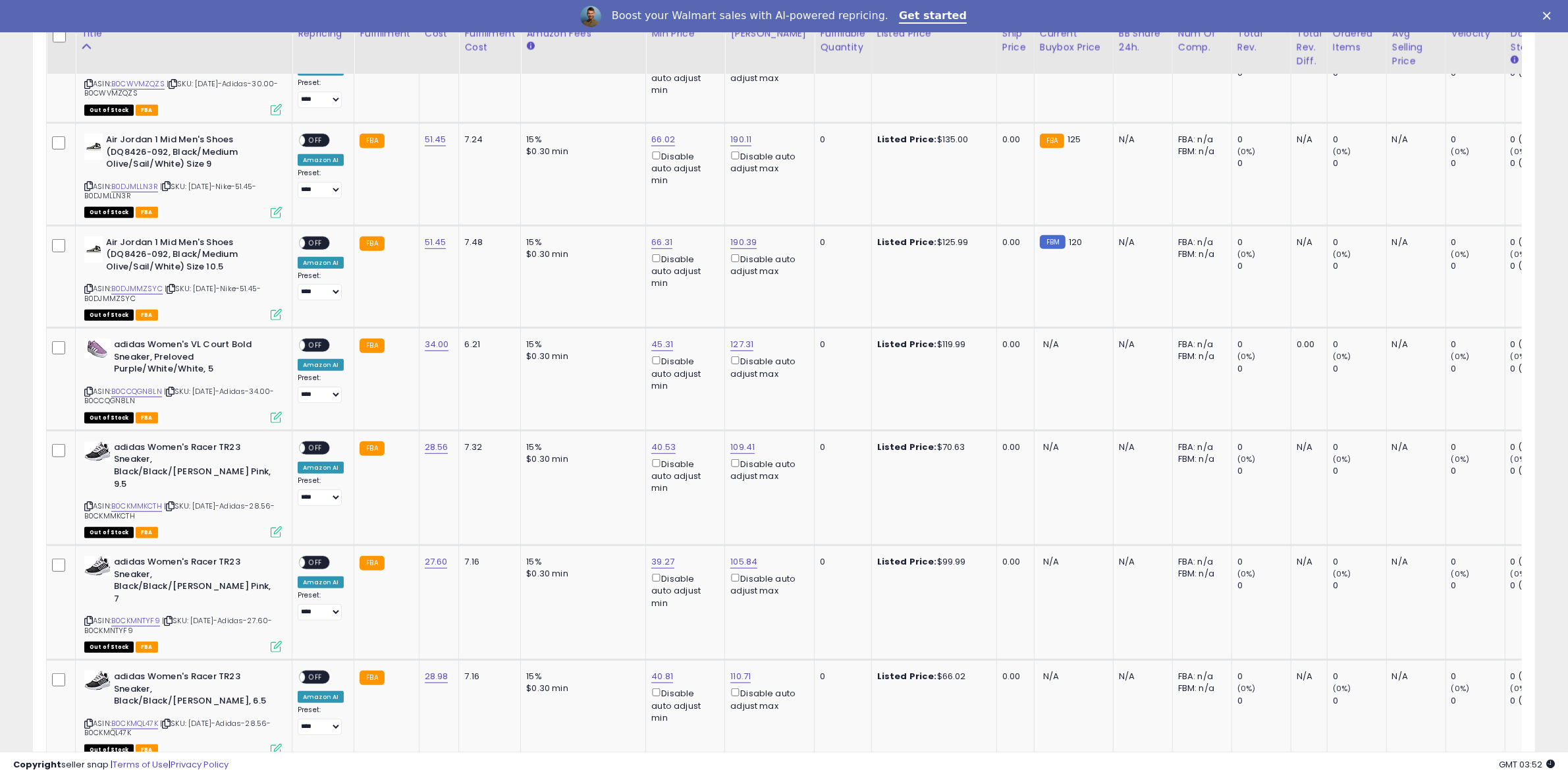
scroll to position [808, 0]
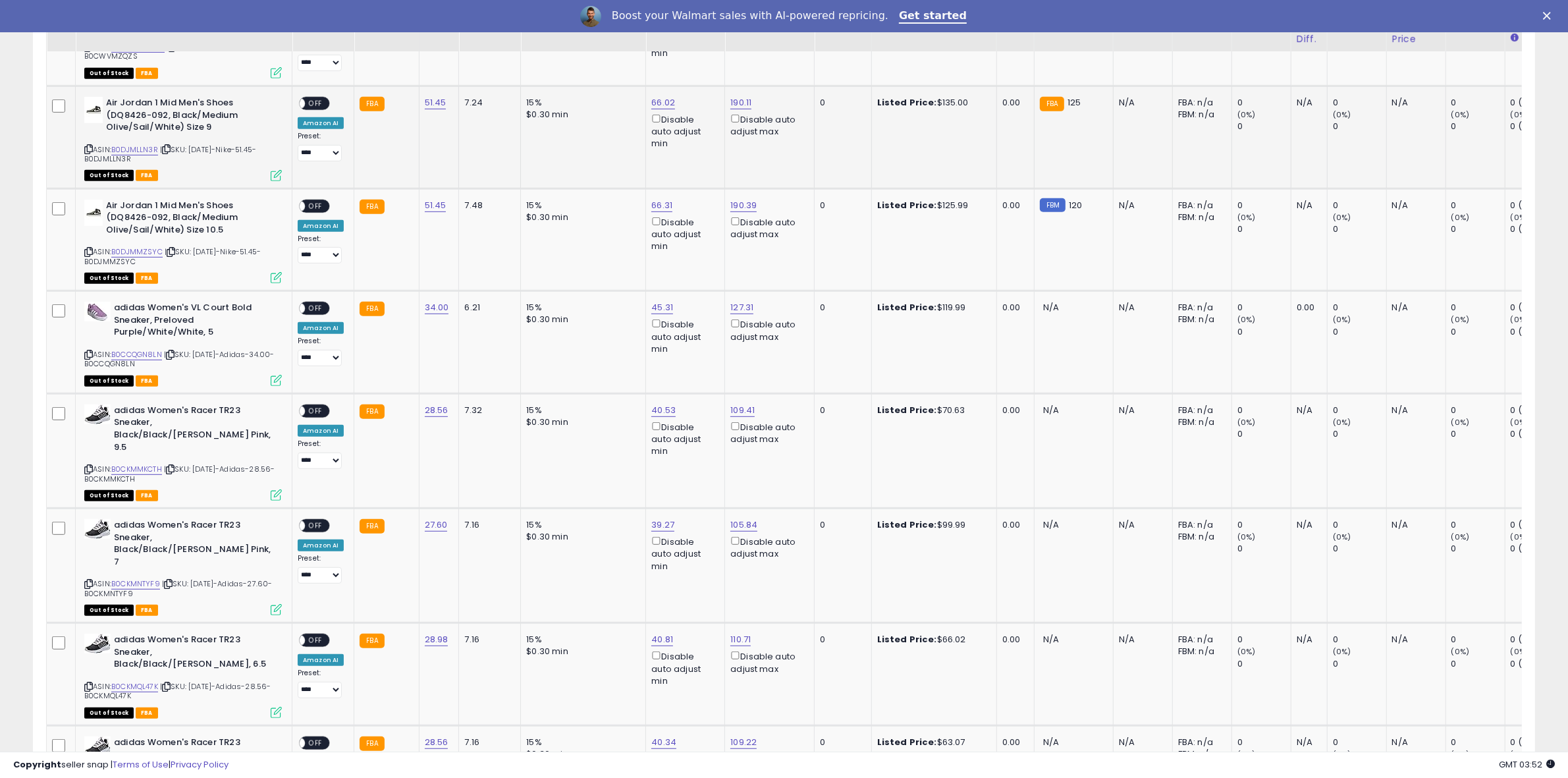
click at [323, 103] on span "OFF" at bounding box center [315, 103] width 21 height 11
click at [321, 205] on span "OFF" at bounding box center [315, 205] width 21 height 11
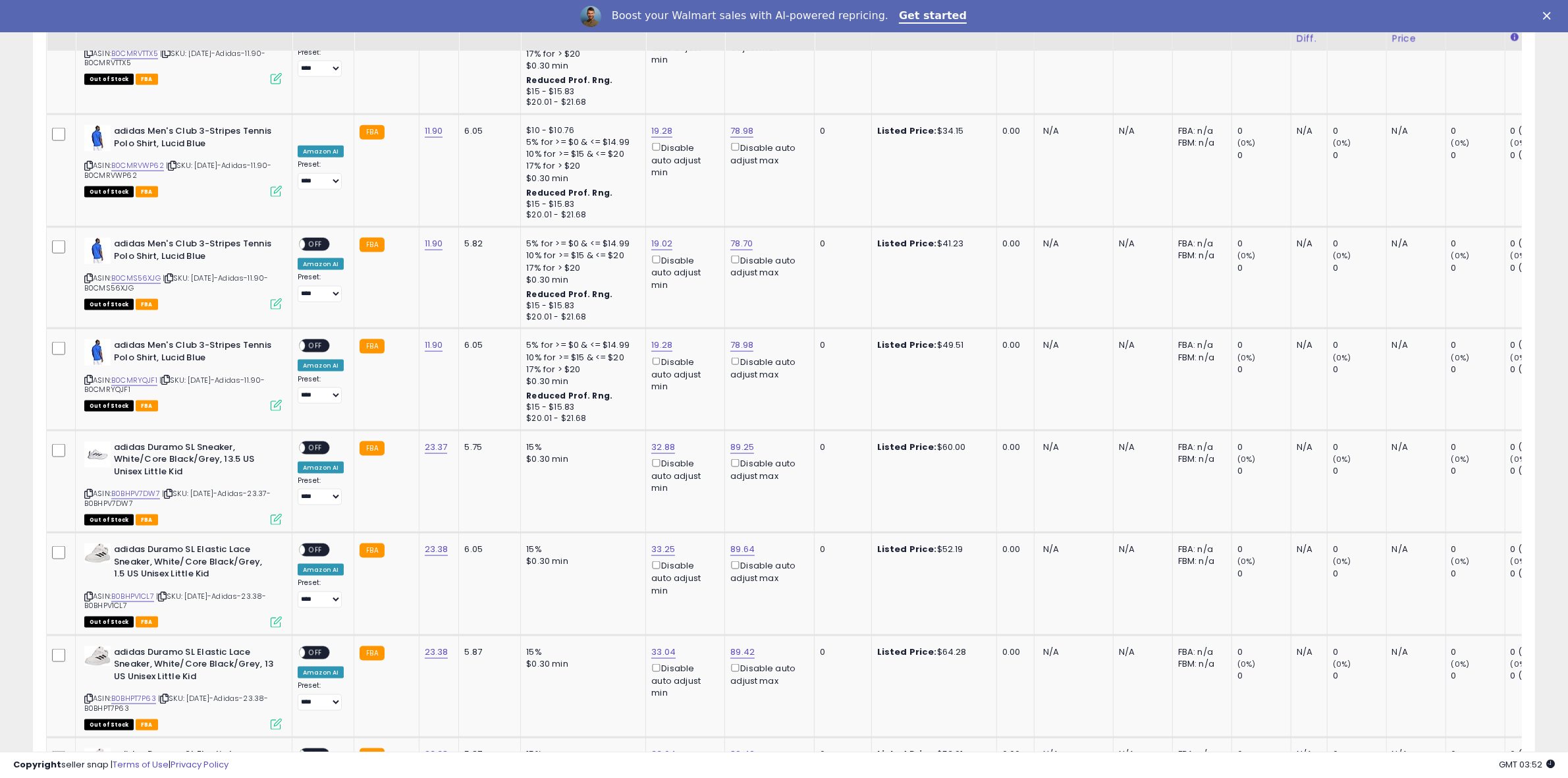
scroll to position [2575, 0]
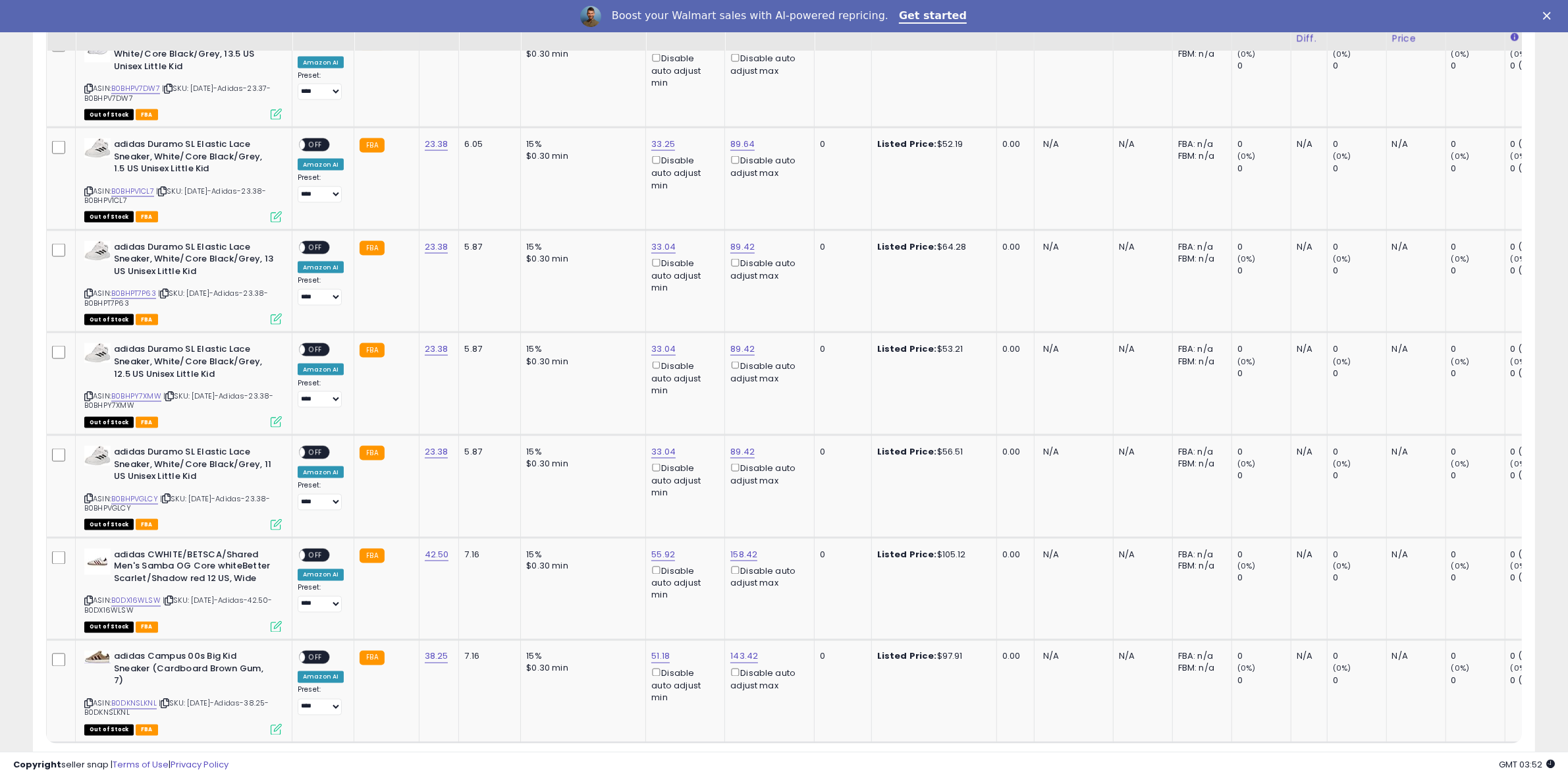
drag, startPoint x: 1440, startPoint y: 688, endPoint x: 1388, endPoint y: 669, distance: 55.4
click at [1440, 756] on link "1" at bounding box center [1445, 767] width 20 height 23
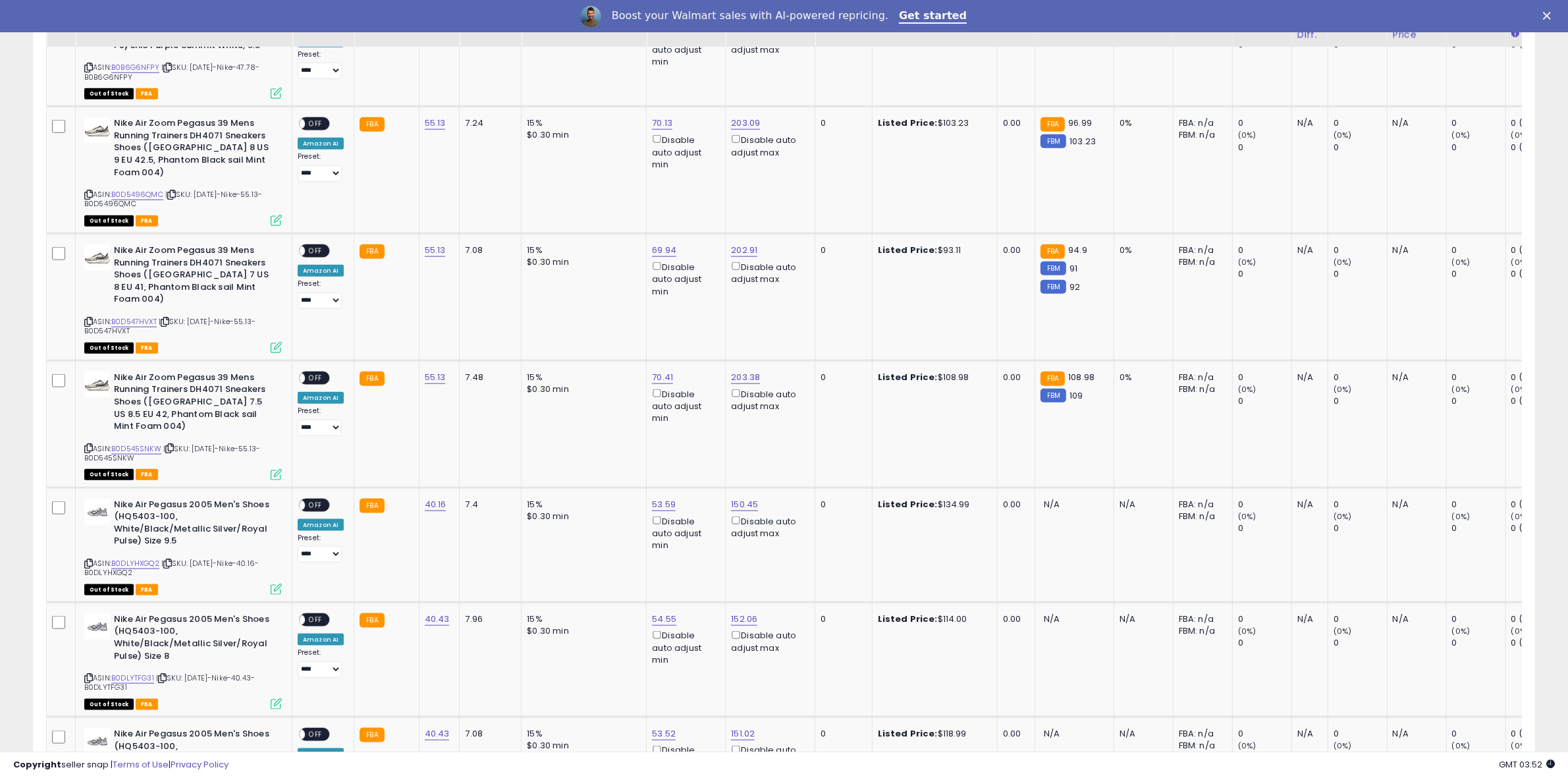
scroll to position [1870, 0]
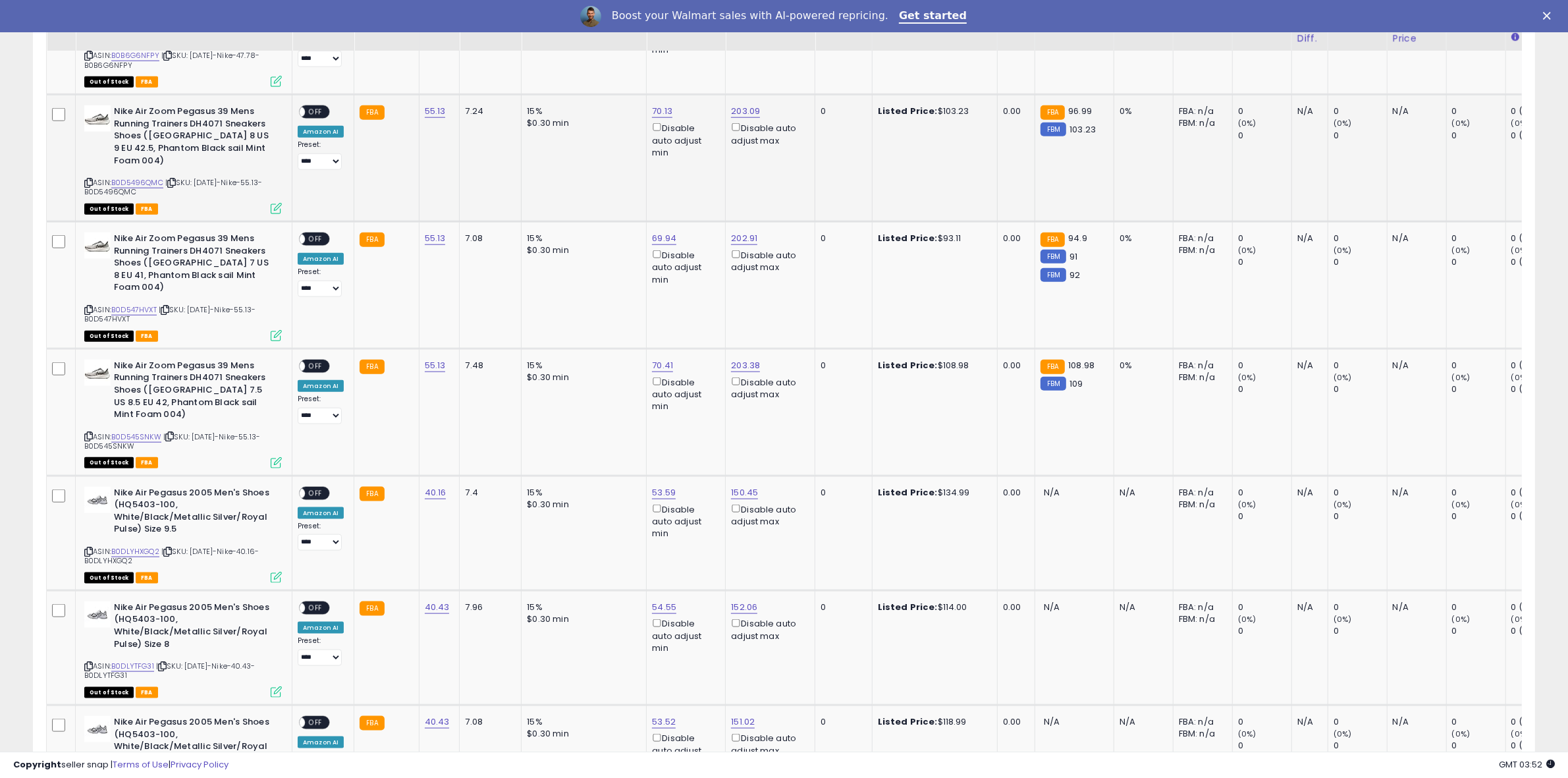
click at [312, 106] on span "OFF" at bounding box center [315, 111] width 21 height 11
click at [317, 234] on span "OFF" at bounding box center [315, 239] width 21 height 11
click at [317, 360] on span "OFF" at bounding box center [315, 365] width 21 height 11
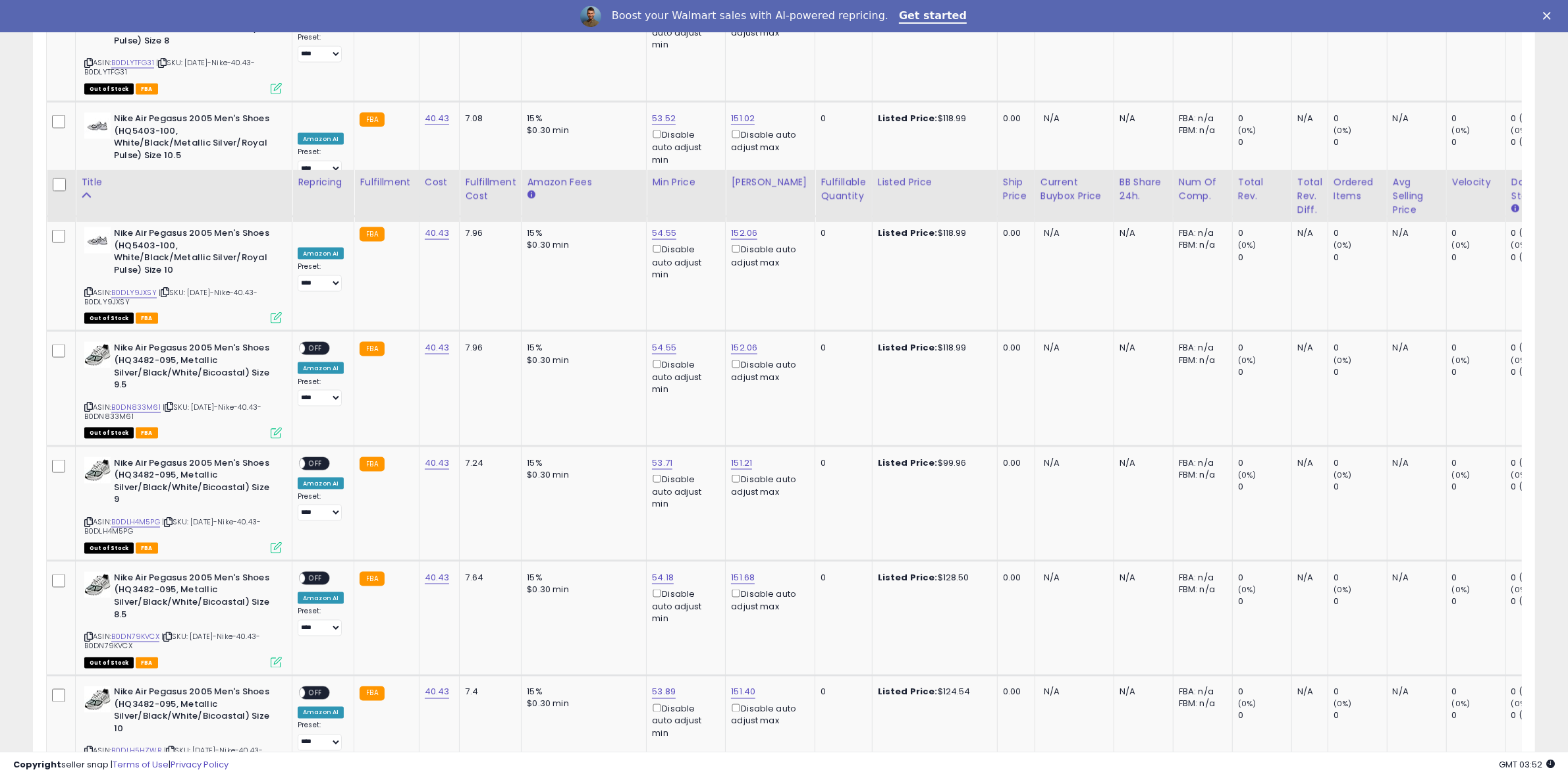
scroll to position [2692, 0]
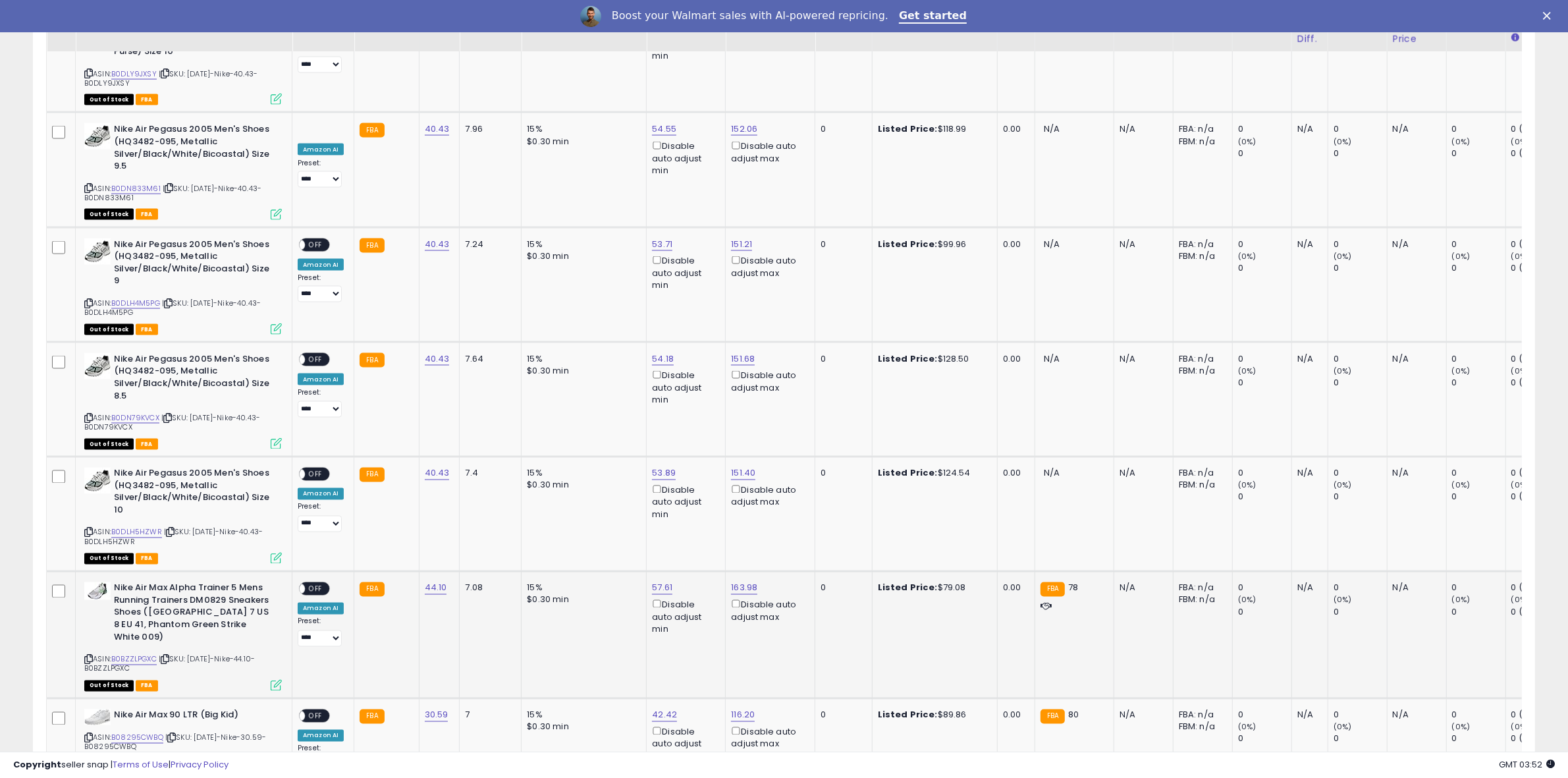
click at [318, 584] on span "OFF" at bounding box center [315, 589] width 21 height 11
click at [317, 710] on span "OFF" at bounding box center [315, 715] width 21 height 11
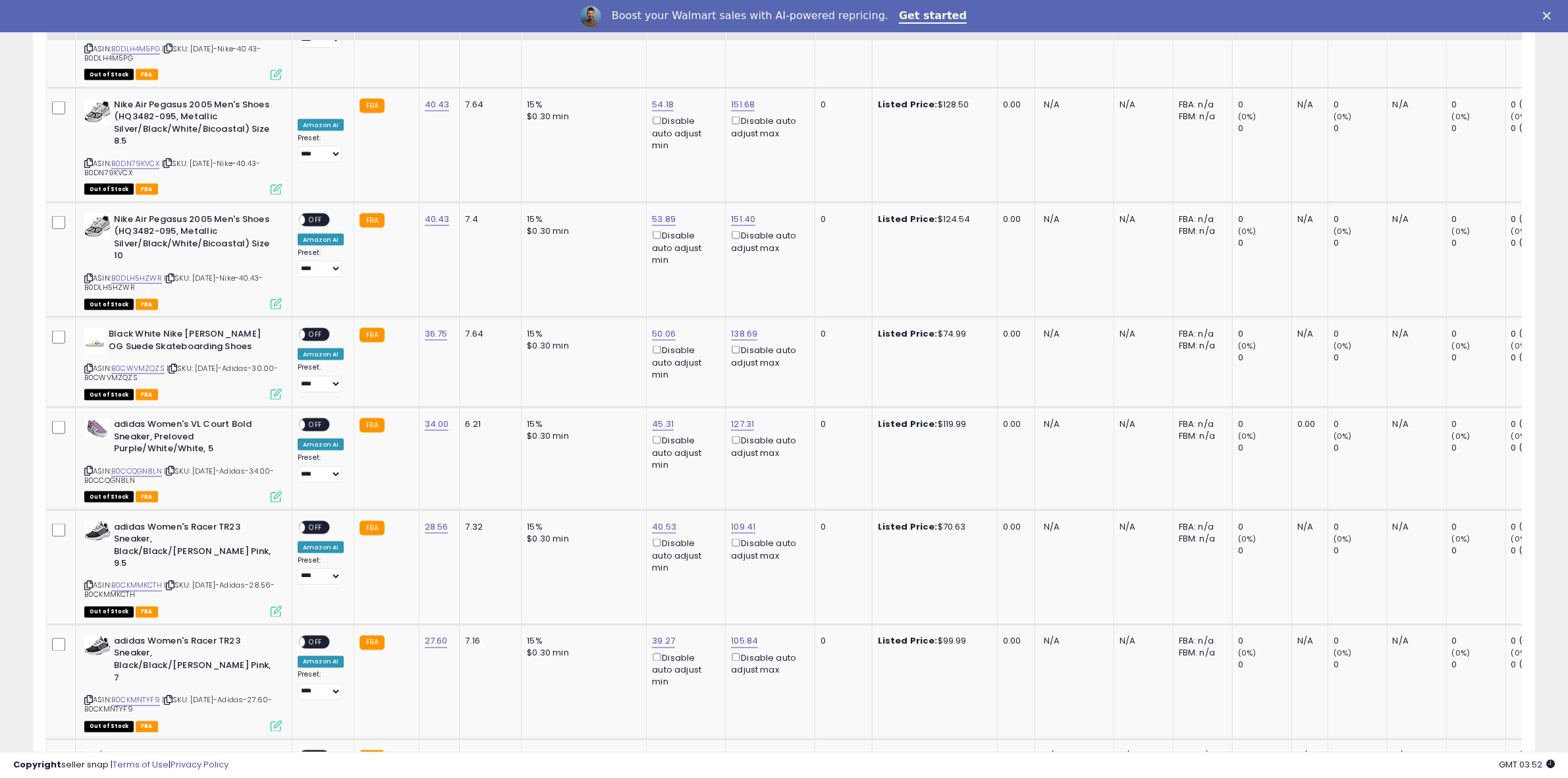
scroll to position [2639, 0]
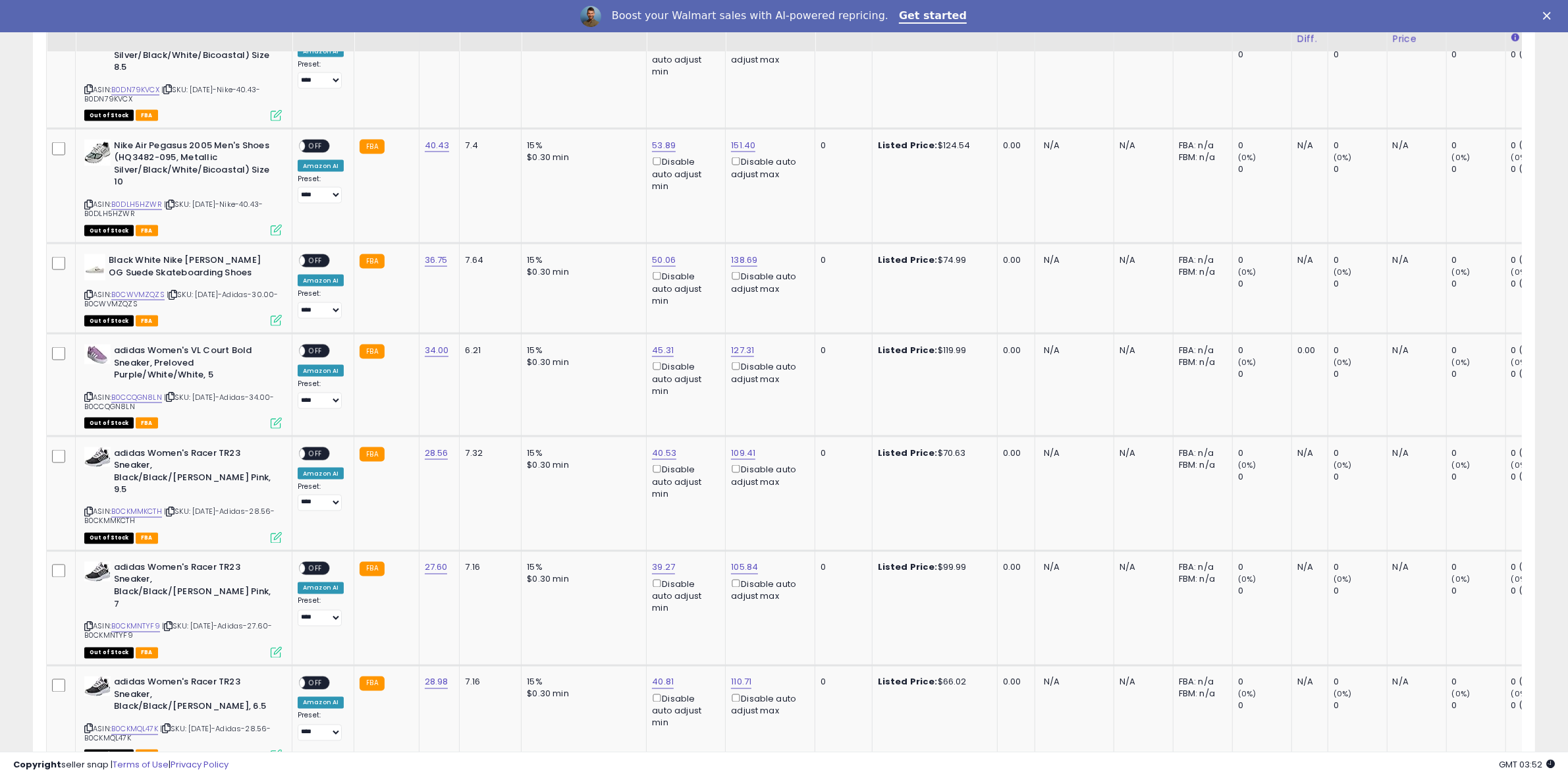
click at [1466, 777] on link "2" at bounding box center [1466, 793] width 23 height 23
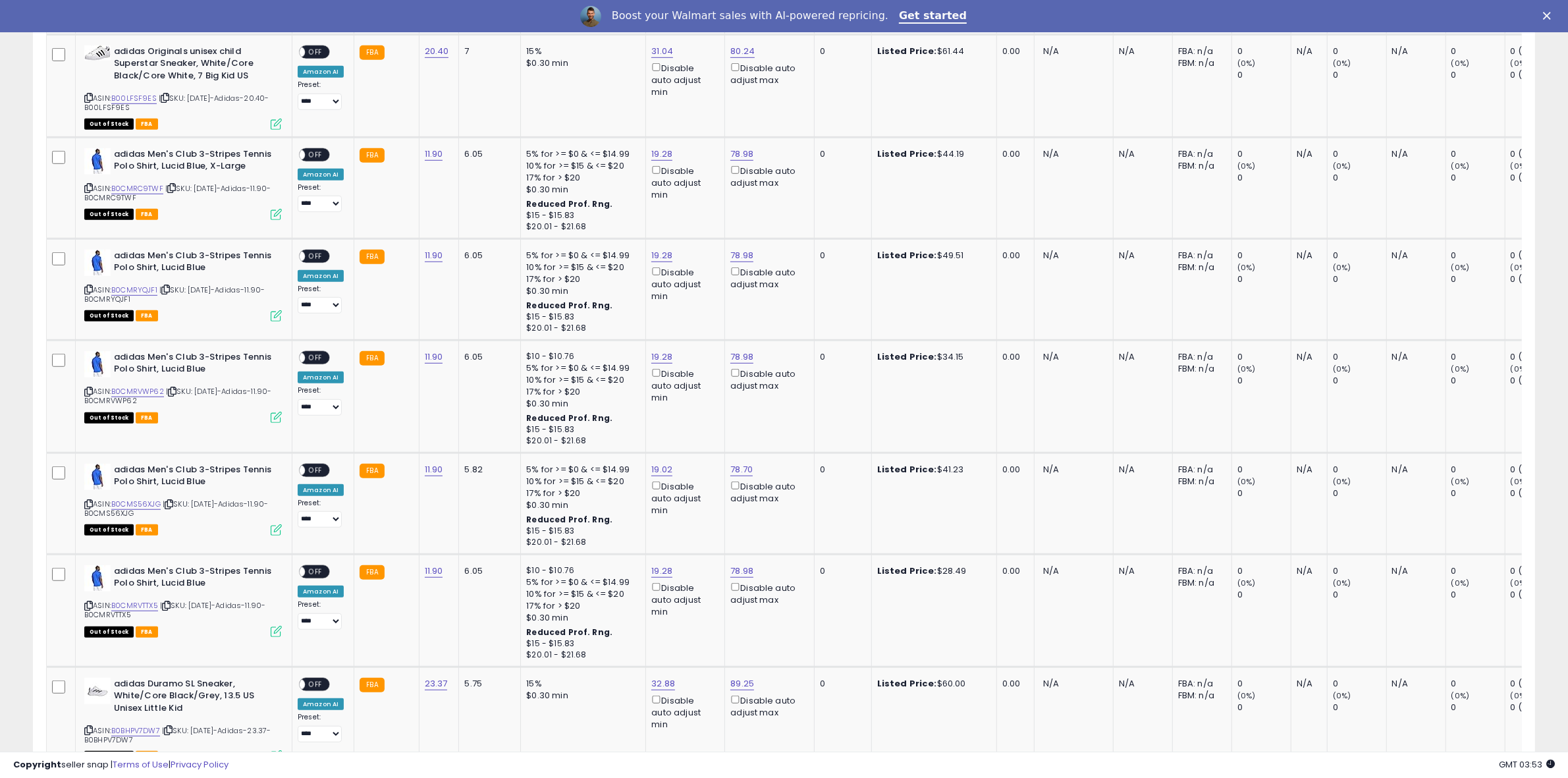
scroll to position [0, 0]
